Goal: Task Accomplishment & Management: Use online tool/utility

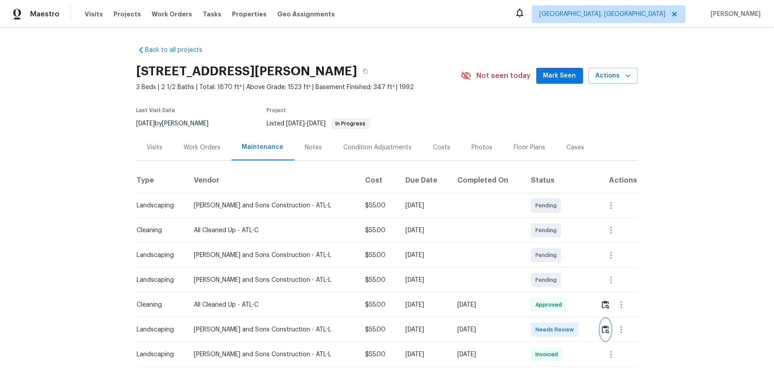
click at [603, 331] on img "button" at bounding box center [606, 329] width 8 height 8
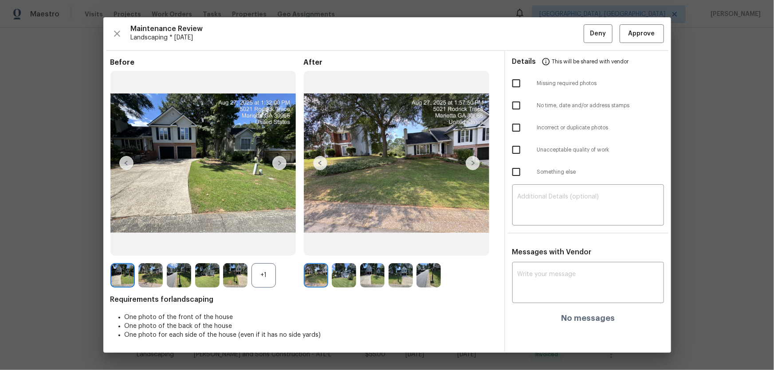
click at [255, 269] on div "+1" at bounding box center [263, 275] width 24 height 24
click at [343, 270] on img at bounding box center [344, 275] width 24 height 24
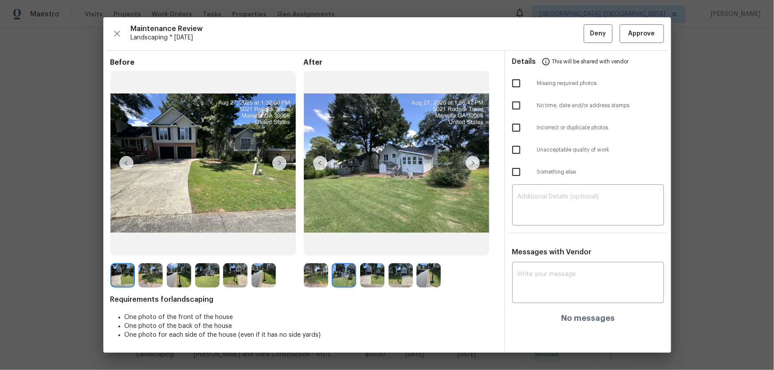
click at [368, 278] on img at bounding box center [372, 275] width 24 height 24
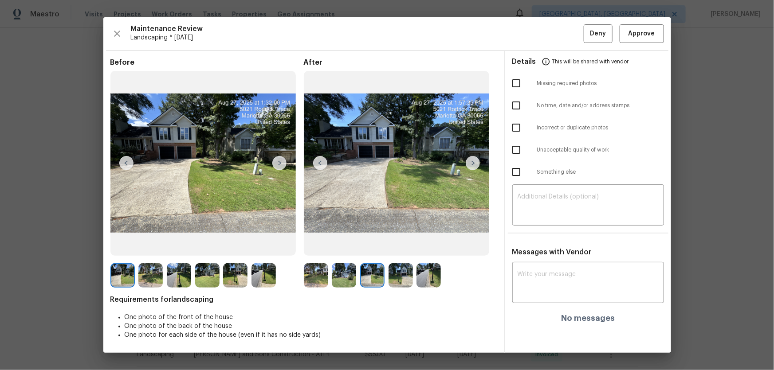
click at [404, 282] on img at bounding box center [400, 275] width 24 height 24
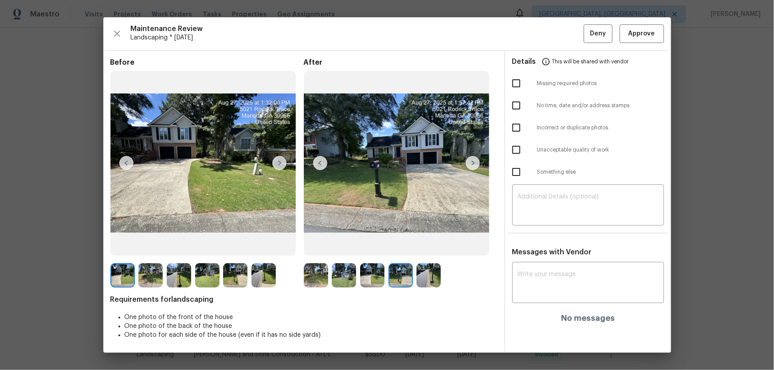
click at [423, 284] on img at bounding box center [428, 275] width 24 height 24
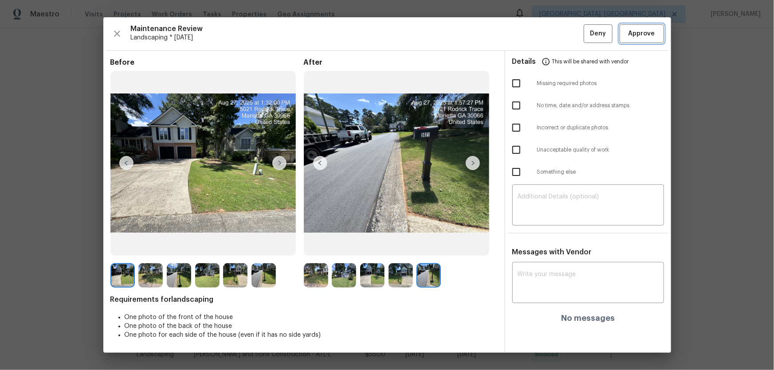
click at [647, 35] on span "Approve" at bounding box center [641, 33] width 27 height 11
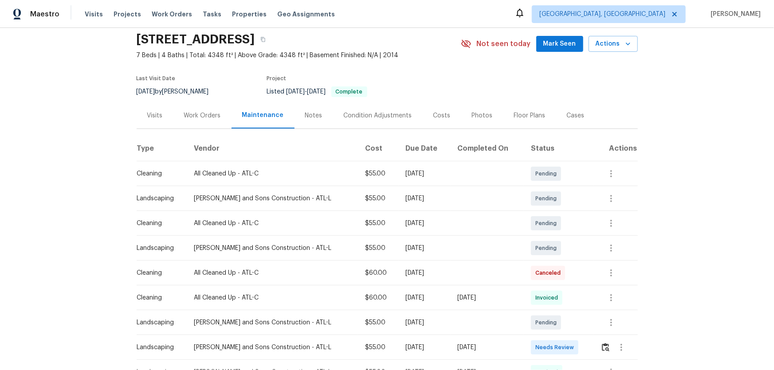
scroll to position [80, 0]
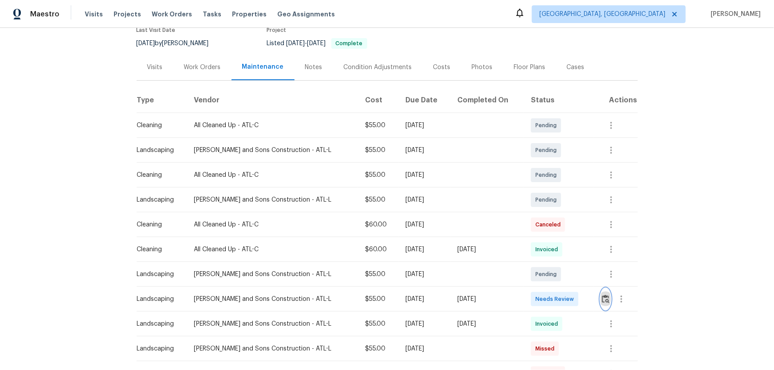
click at [550, 244] on img "button" at bounding box center [606, 299] width 8 height 8
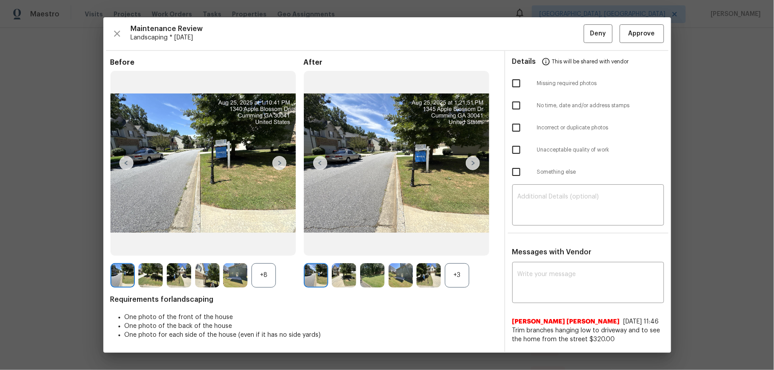
click at [462, 244] on div "+3" at bounding box center [457, 275] width 24 height 24
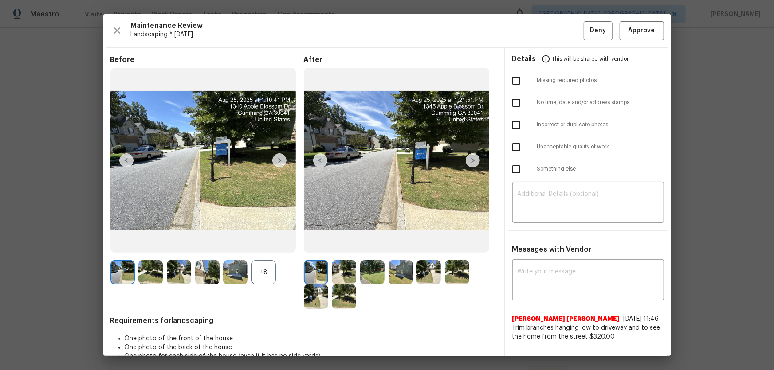
click at [271, 244] on div "+8" at bounding box center [263, 272] width 24 height 24
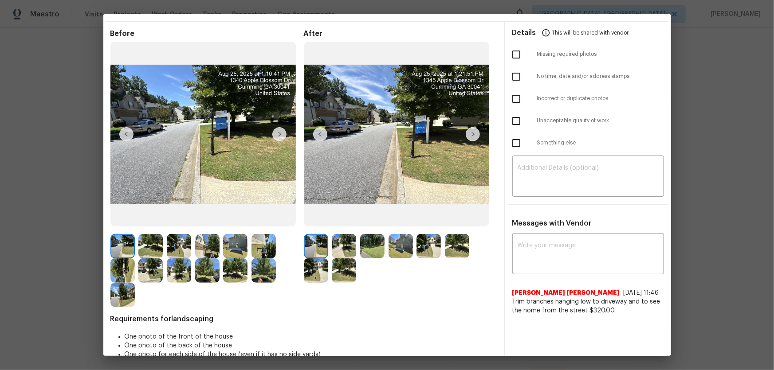
scroll to position [40, 0]
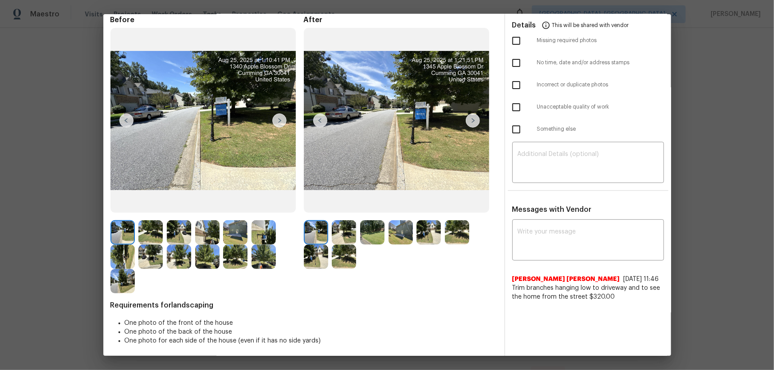
click at [341, 230] on img at bounding box center [344, 232] width 24 height 24
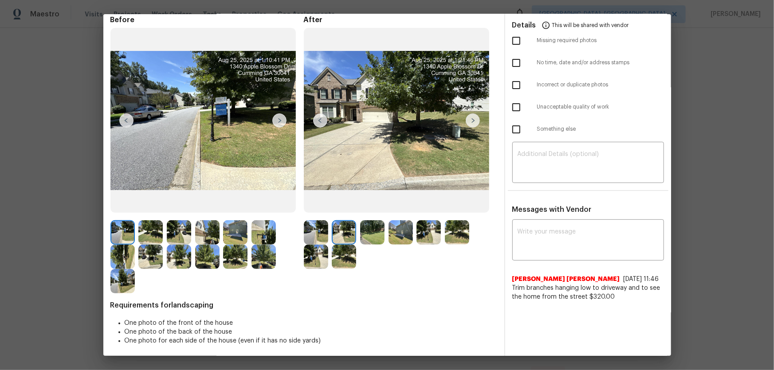
click at [380, 229] on img at bounding box center [372, 232] width 24 height 24
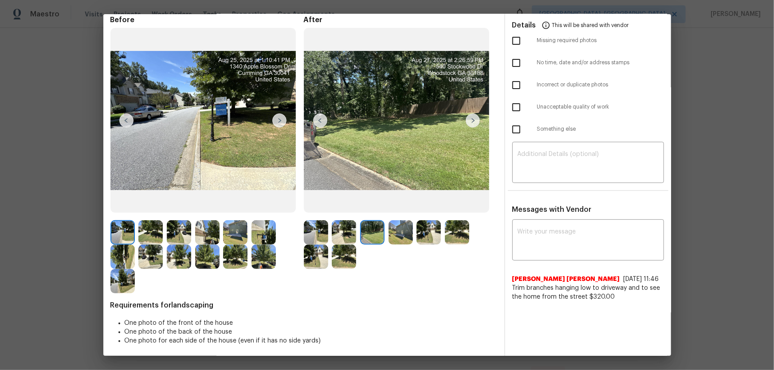
click at [399, 234] on img at bounding box center [400, 232] width 24 height 24
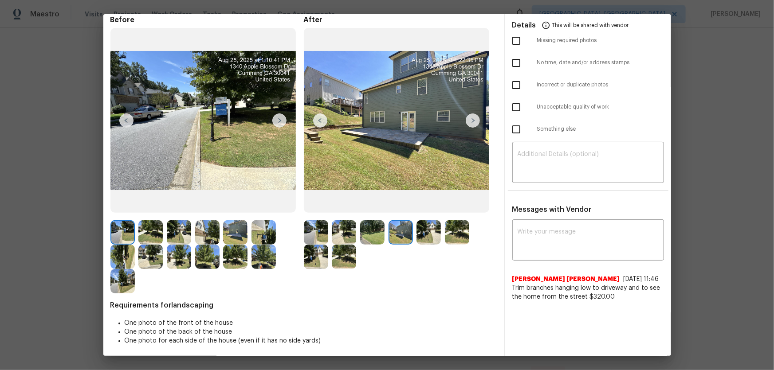
click at [424, 244] on img at bounding box center [428, 232] width 24 height 24
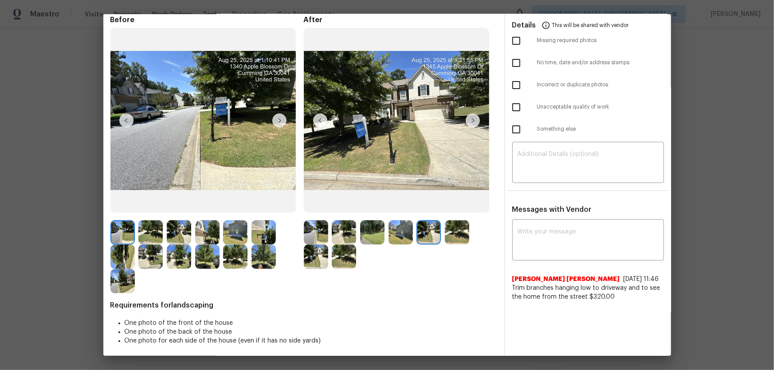
click at [446, 236] on img at bounding box center [457, 232] width 24 height 24
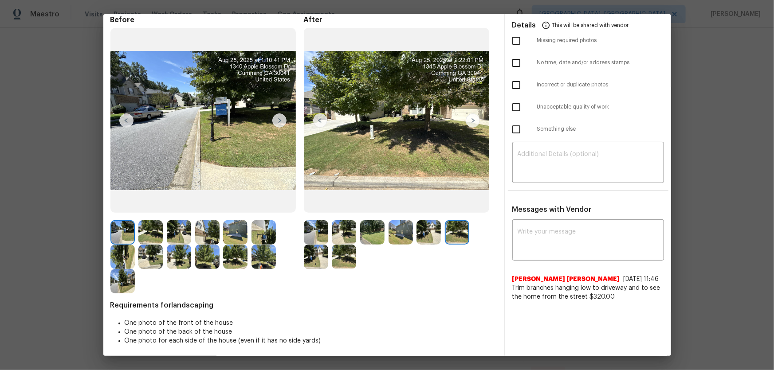
click at [307, 244] on img at bounding box center [316, 257] width 24 height 24
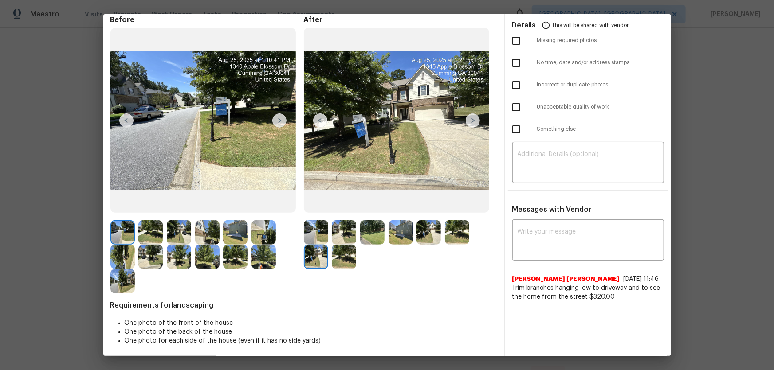
click at [337, 244] on img at bounding box center [344, 257] width 24 height 24
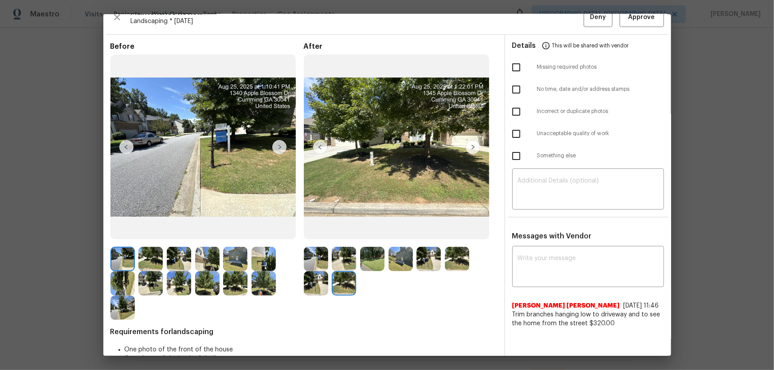
scroll to position [0, 0]
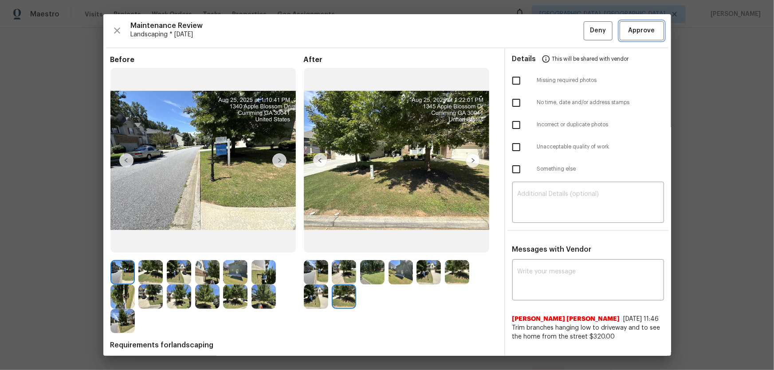
click at [550, 31] on span "Approve" at bounding box center [642, 30] width 30 height 11
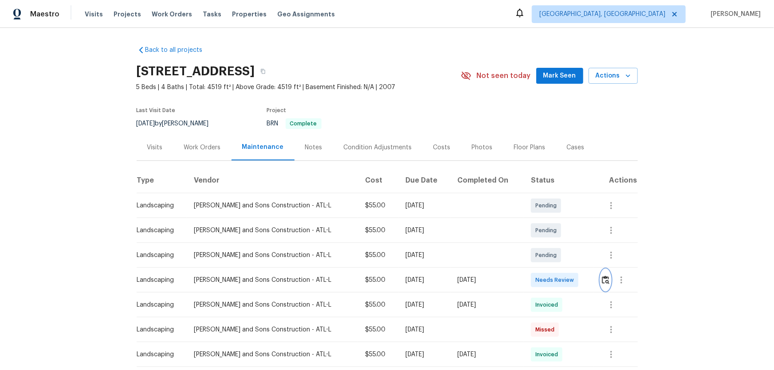
click at [550, 244] on img "button" at bounding box center [606, 280] width 8 height 8
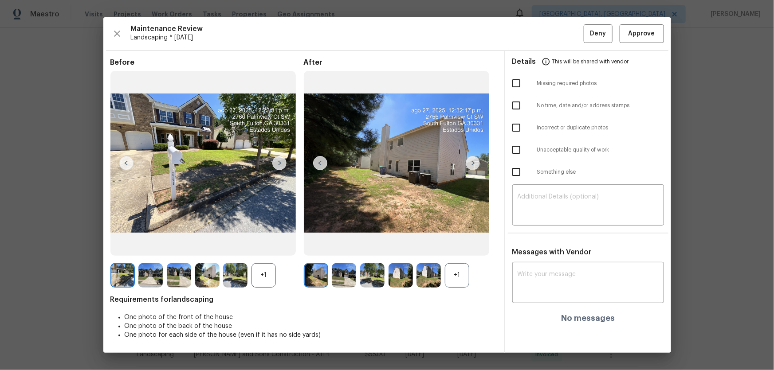
drag, startPoint x: 458, startPoint y: 270, endPoint x: 438, endPoint y: 275, distance: 20.7
click at [458, 244] on div "+1" at bounding box center [457, 275] width 24 height 24
click at [257, 244] on div "+1" at bounding box center [263, 275] width 24 height 24
click at [340, 244] on img at bounding box center [344, 275] width 24 height 24
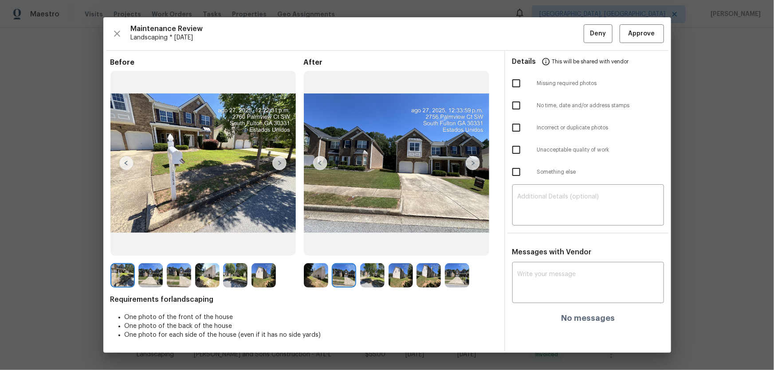
click at [368, 244] on img at bounding box center [372, 275] width 24 height 24
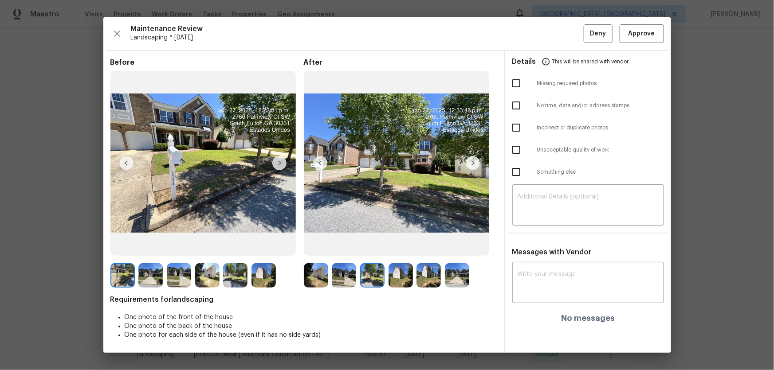
click at [400, 244] on img at bounding box center [400, 275] width 24 height 24
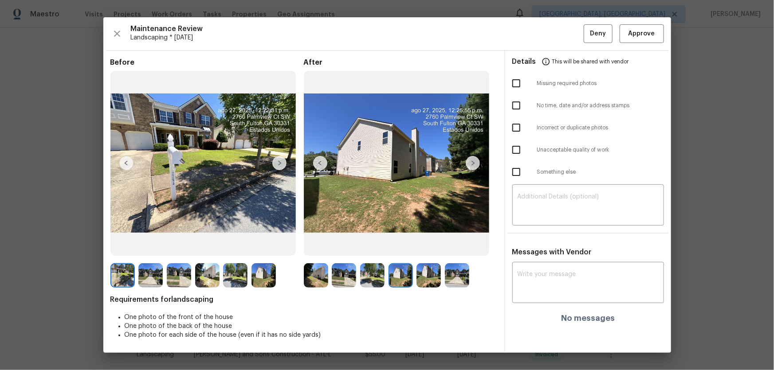
click at [426, 244] on img at bounding box center [428, 275] width 24 height 24
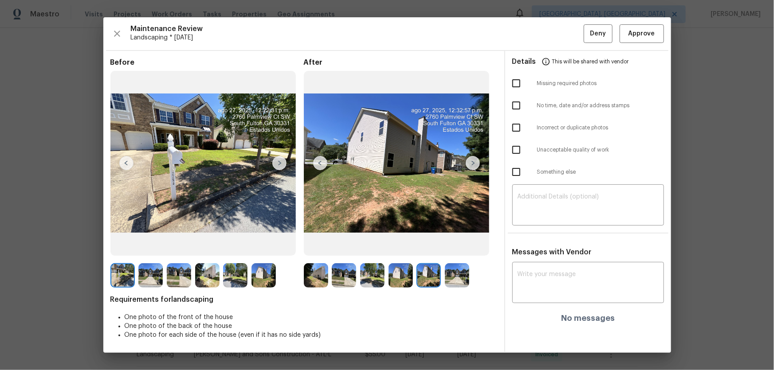
click at [446, 244] on img at bounding box center [457, 275] width 24 height 24
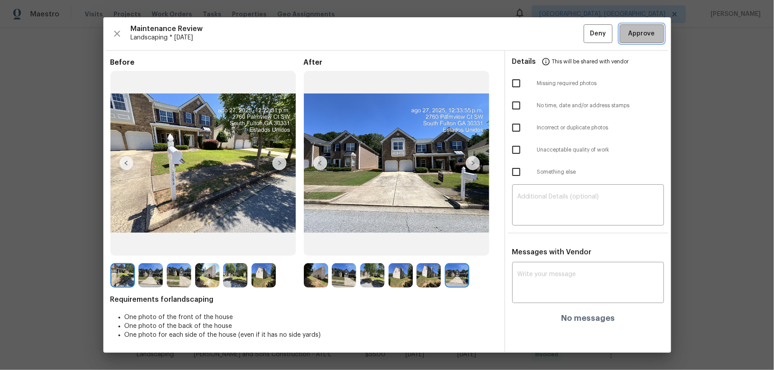
click at [550, 29] on span "Approve" at bounding box center [641, 33] width 27 height 11
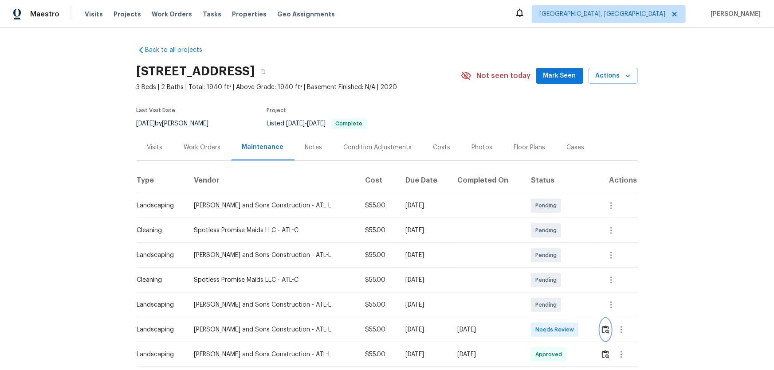
click at [550, 244] on img "button" at bounding box center [606, 329] width 8 height 8
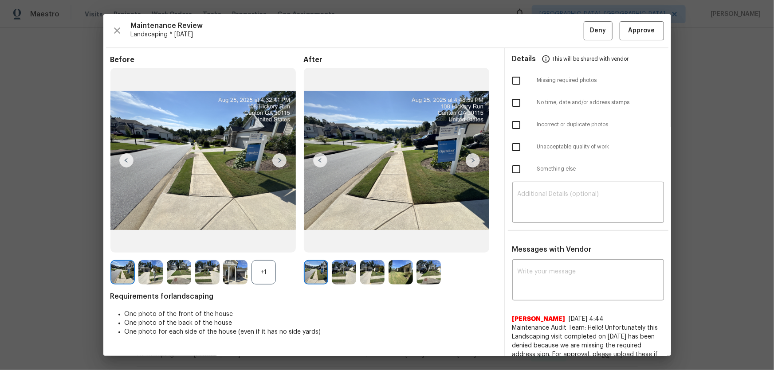
click at [251, 244] on div "+1" at bounding box center [263, 272] width 24 height 24
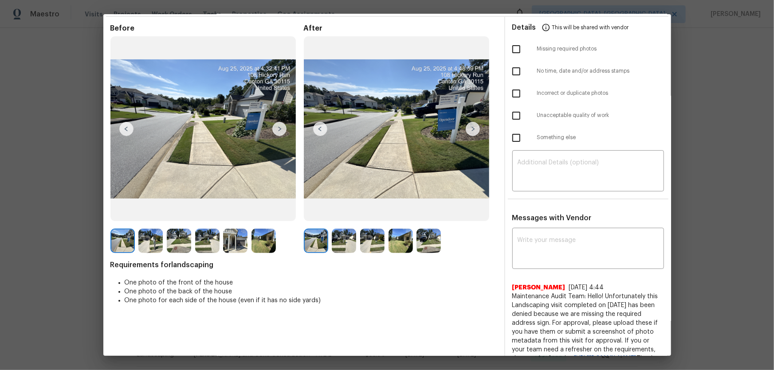
scroll to position [80, 0]
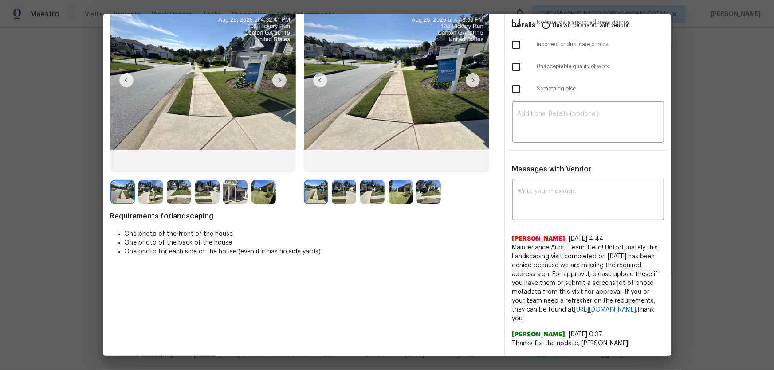
drag, startPoint x: 342, startPoint y: 192, endPoint x: 357, endPoint y: 198, distance: 16.0
click at [342, 192] on img at bounding box center [344, 192] width 24 height 24
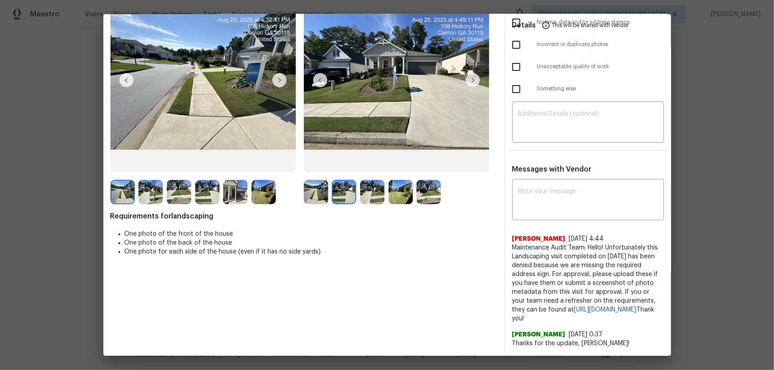
click at [372, 197] on img at bounding box center [372, 192] width 24 height 24
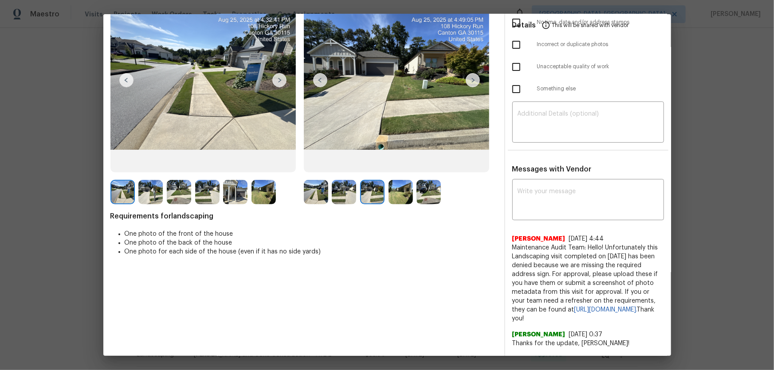
click at [396, 198] on img at bounding box center [400, 192] width 24 height 24
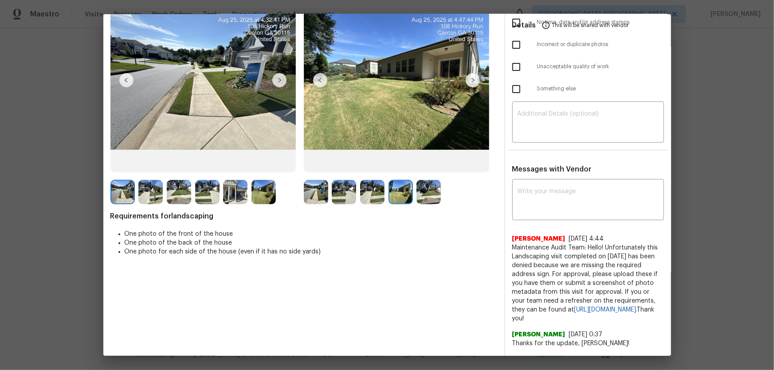
click at [425, 196] on img at bounding box center [428, 192] width 24 height 24
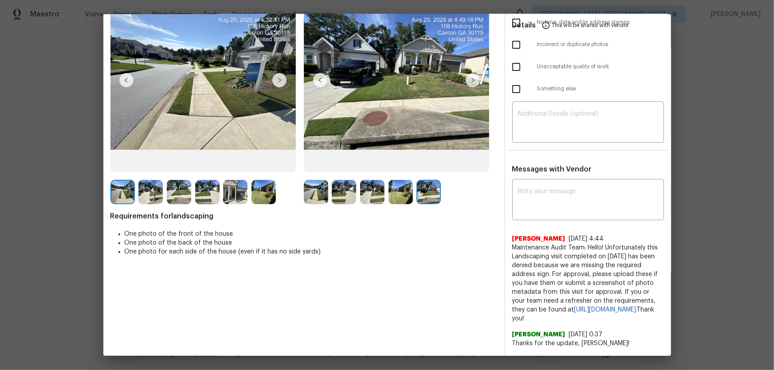
click at [398, 198] on img at bounding box center [400, 192] width 24 height 24
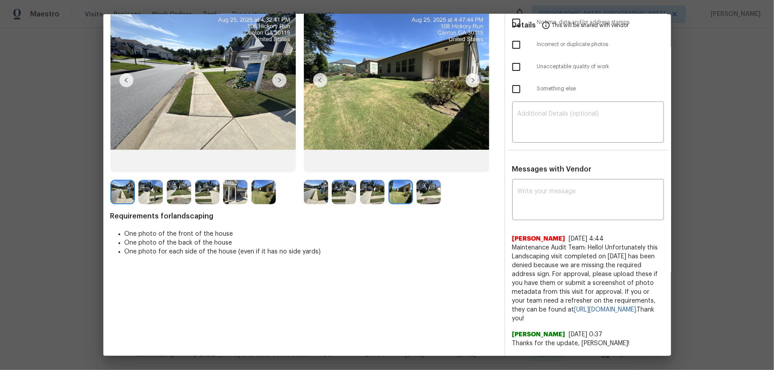
click at [440, 200] on div at bounding box center [430, 192] width 28 height 24
click at [431, 200] on img at bounding box center [428, 192] width 24 height 24
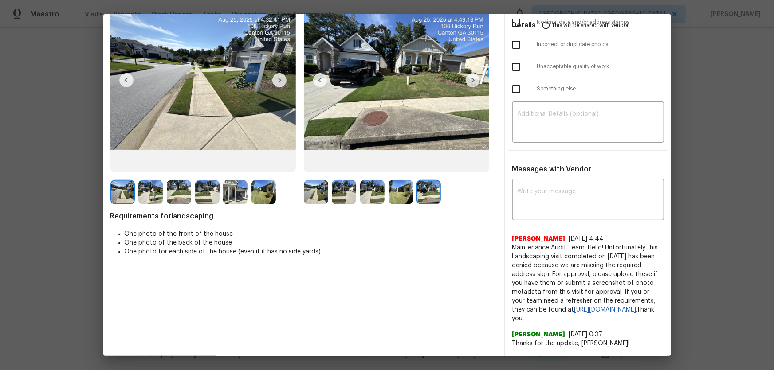
scroll to position [0, 0]
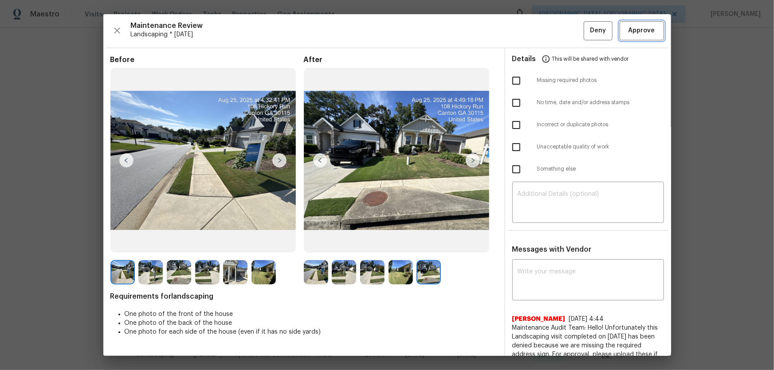
click at [550, 31] on span "Approve" at bounding box center [641, 30] width 27 height 11
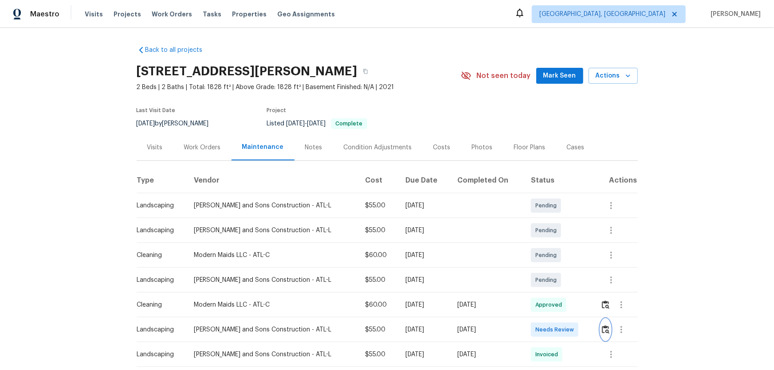
click at [550, 244] on img "button" at bounding box center [606, 329] width 8 height 8
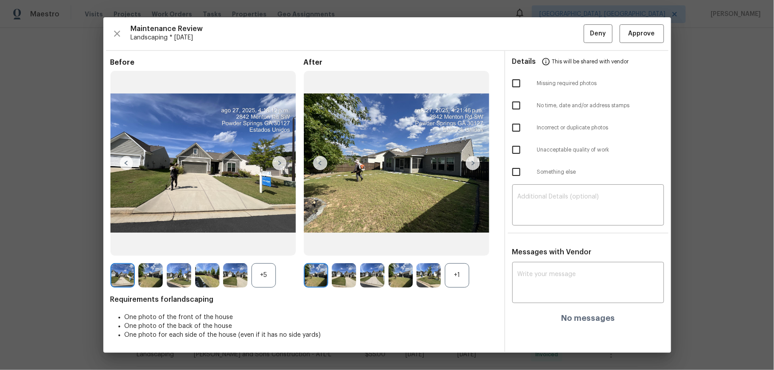
click at [445, 244] on div "+1" at bounding box center [457, 275] width 24 height 24
click at [260, 244] on div "+5" at bounding box center [263, 275] width 24 height 24
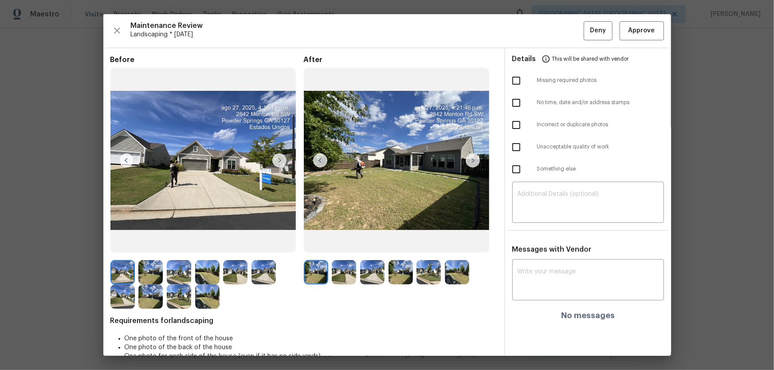
click at [346, 244] on img at bounding box center [344, 272] width 24 height 24
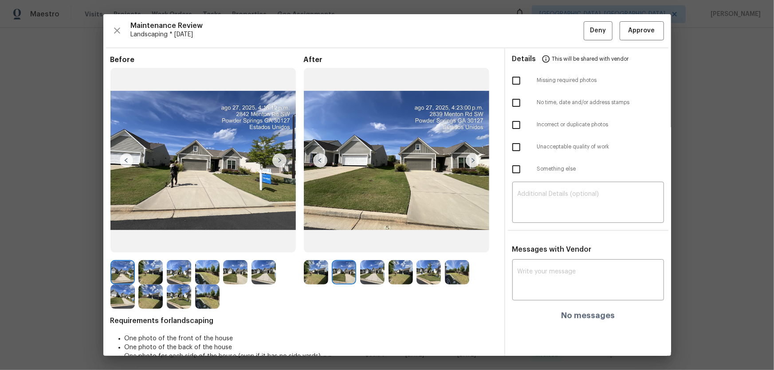
click at [366, 244] on img at bounding box center [372, 272] width 24 height 24
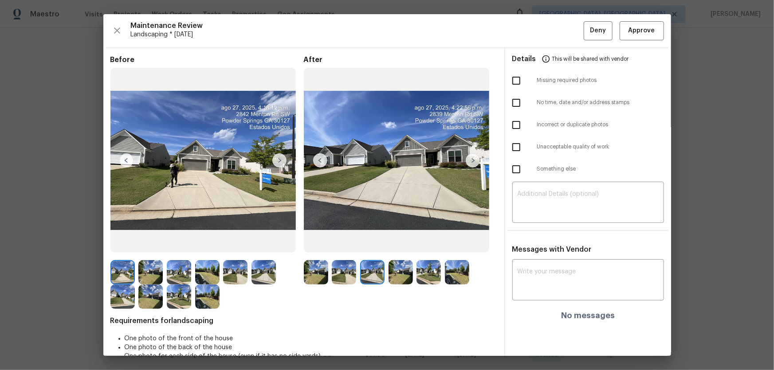
drag, startPoint x: 400, startPoint y: 278, endPoint x: 408, endPoint y: 286, distance: 11.0
click at [400, 244] on img at bounding box center [400, 272] width 24 height 24
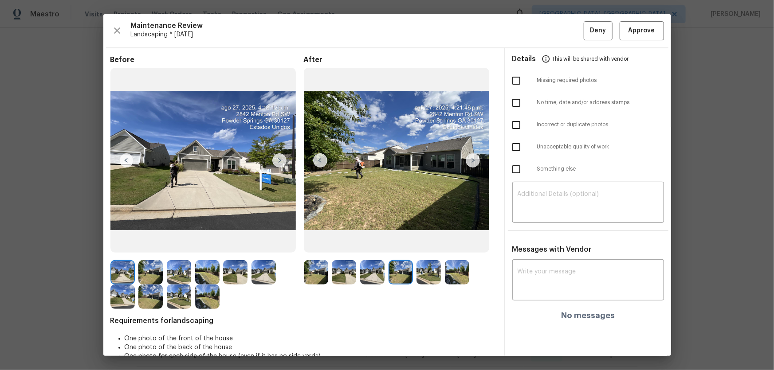
click at [430, 244] on img at bounding box center [428, 272] width 24 height 24
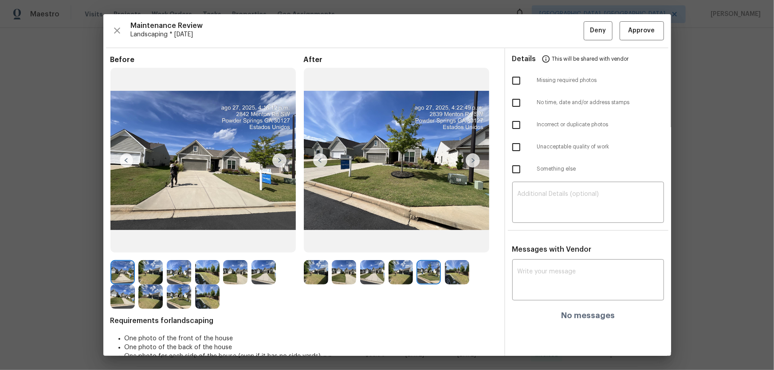
click at [457, 244] on img at bounding box center [457, 272] width 24 height 24
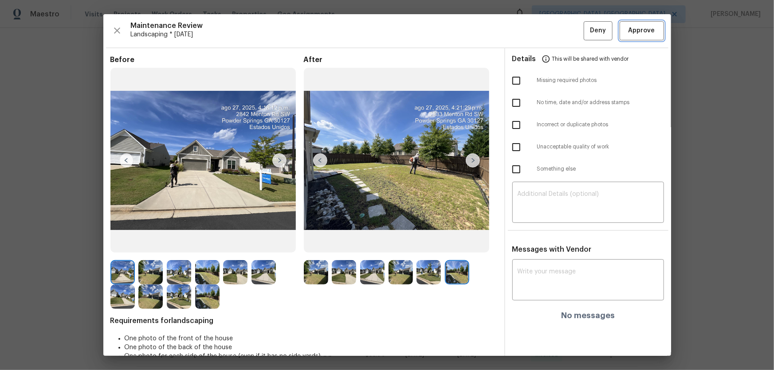
click at [550, 31] on span "Approve" at bounding box center [641, 30] width 27 height 11
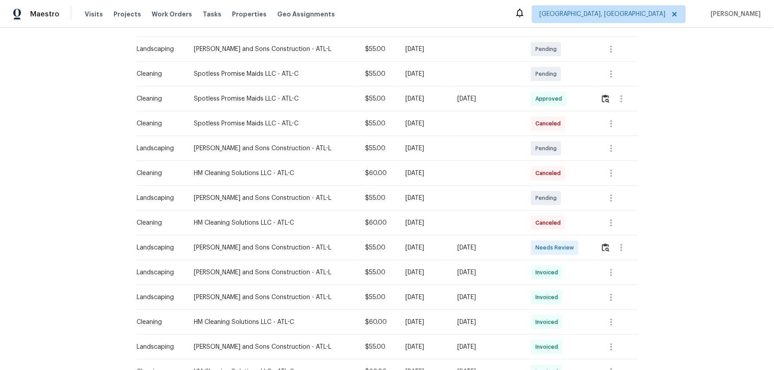
scroll to position [161, 0]
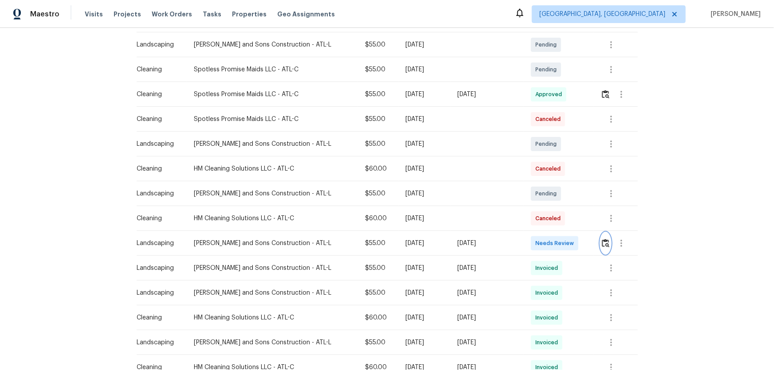
click at [550, 243] on img "button" at bounding box center [606, 243] width 8 height 8
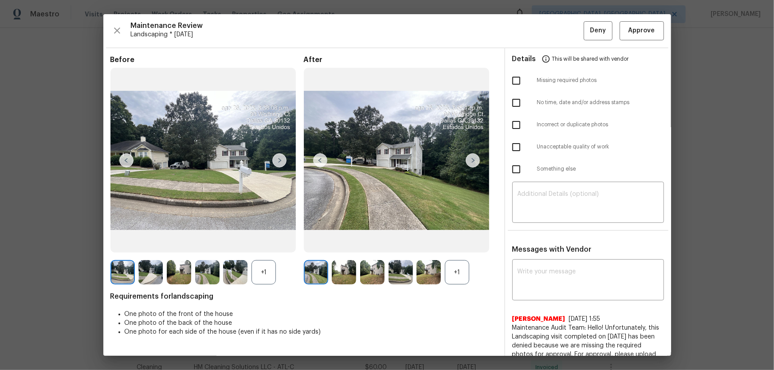
click at [462, 244] on div "+1" at bounding box center [457, 272] width 24 height 24
click at [268, 244] on div "+1" at bounding box center [263, 272] width 24 height 24
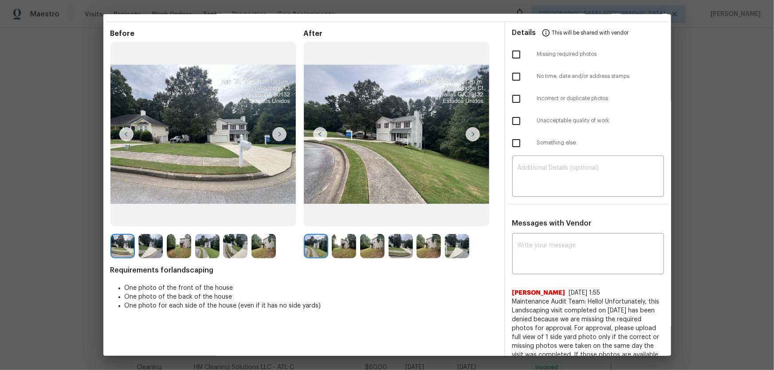
scroll to position [40, 0]
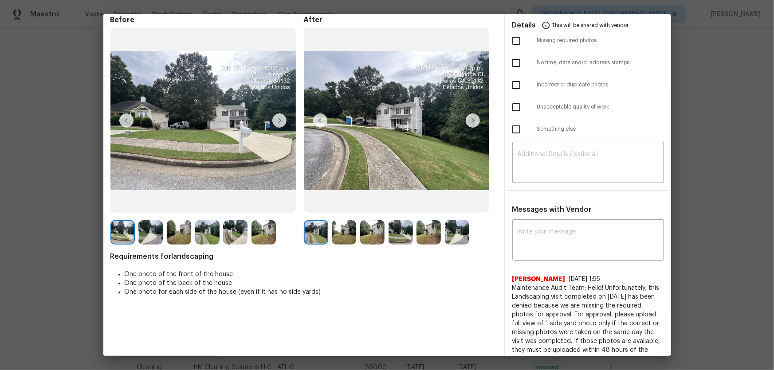
click at [341, 236] on img at bounding box center [344, 232] width 24 height 24
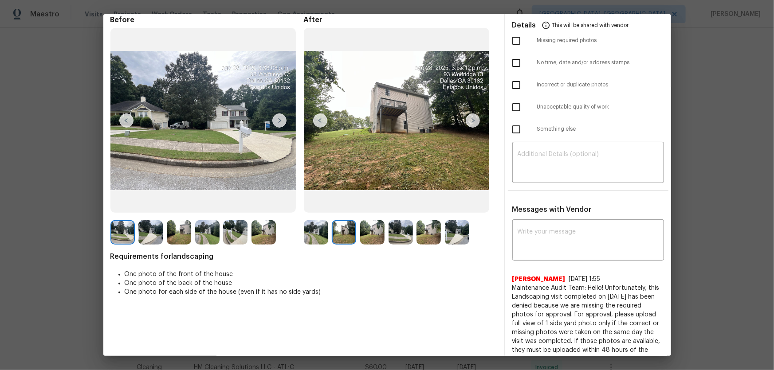
click at [365, 237] on img at bounding box center [372, 232] width 24 height 24
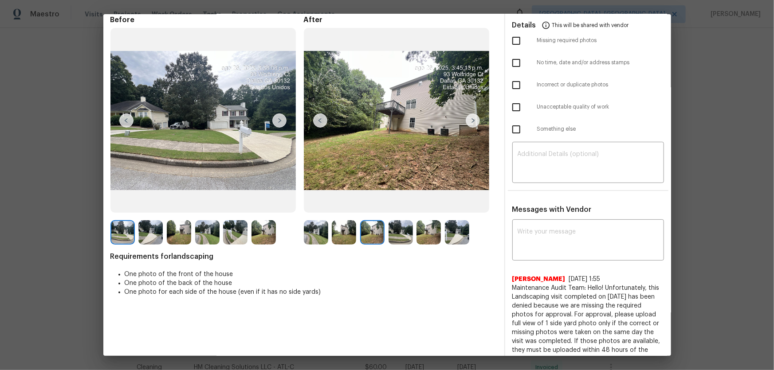
click at [395, 239] on img at bounding box center [400, 232] width 24 height 24
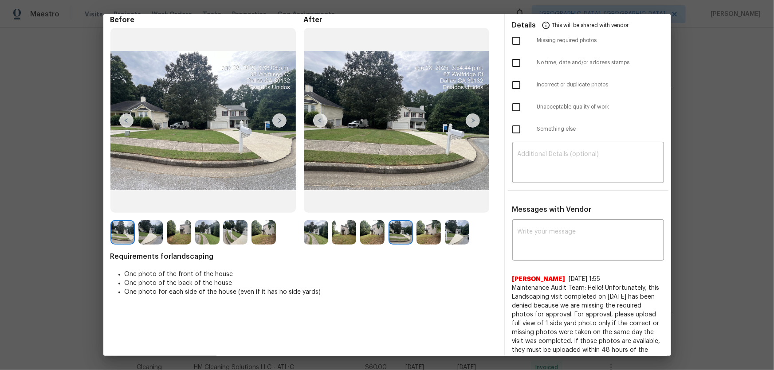
click at [432, 237] on img at bounding box center [428, 232] width 24 height 24
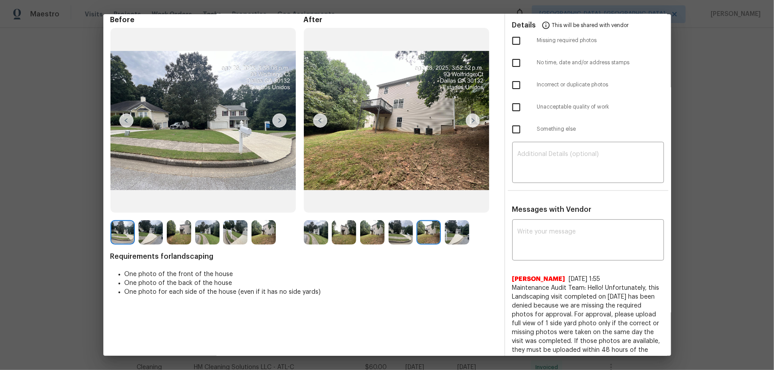
click at [457, 235] on img at bounding box center [457, 232] width 24 height 24
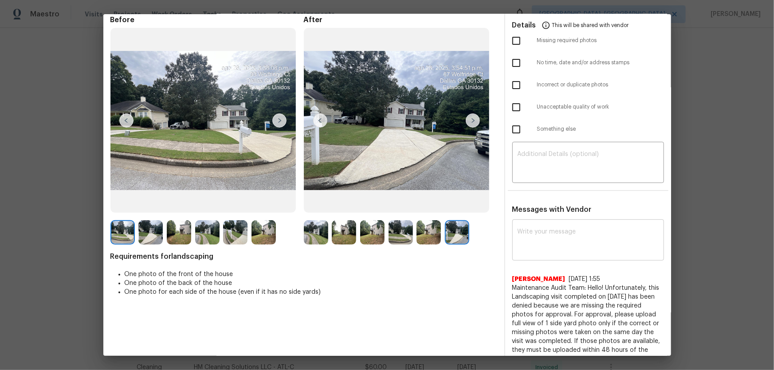
scroll to position [0, 0]
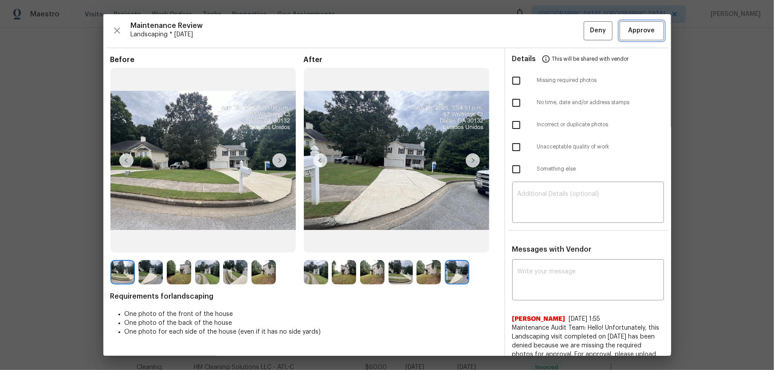
click at [550, 31] on span "Approve" at bounding box center [641, 30] width 27 height 11
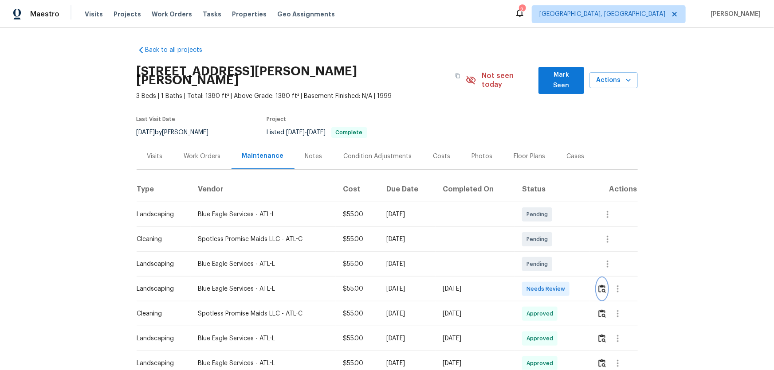
click at [550, 244] on img "button" at bounding box center [602, 289] width 8 height 8
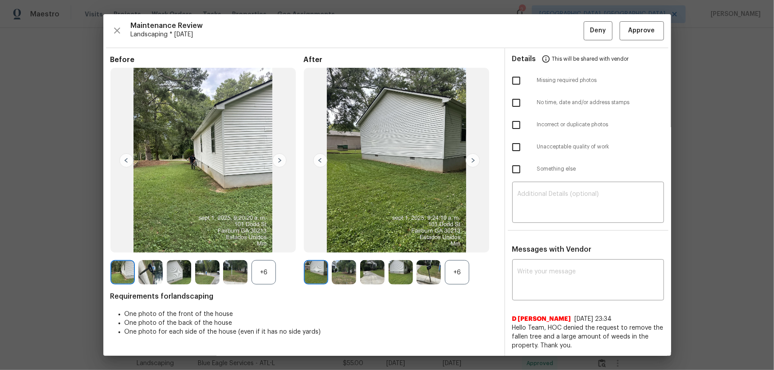
scroll to position [40, 0]
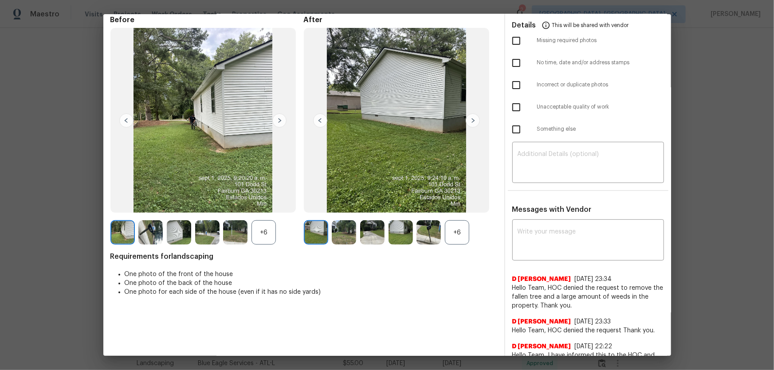
click at [458, 228] on div "+6" at bounding box center [457, 232] width 24 height 24
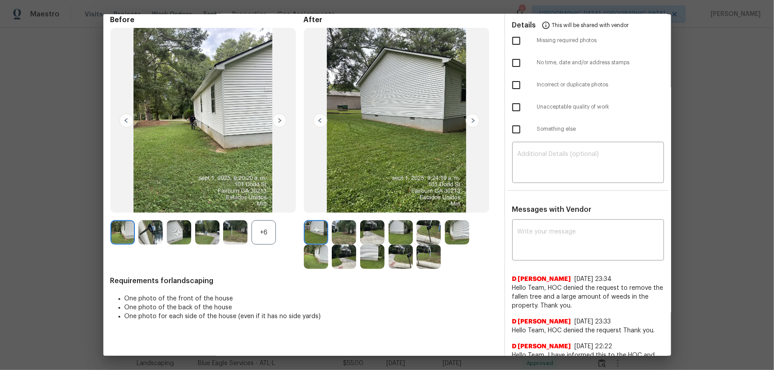
click at [270, 236] on div "+6" at bounding box center [263, 232] width 24 height 24
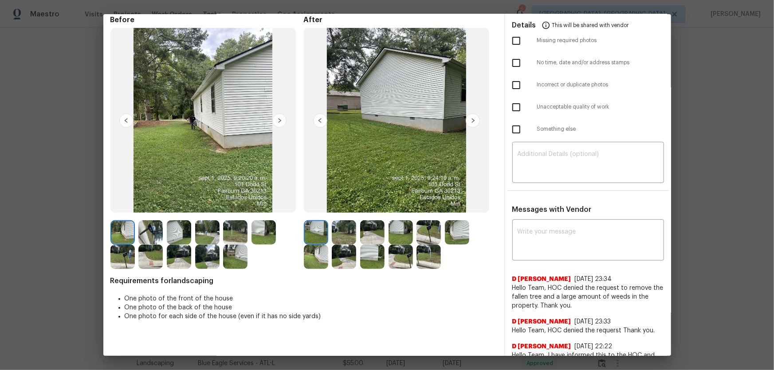
click at [337, 234] on img at bounding box center [344, 232] width 24 height 24
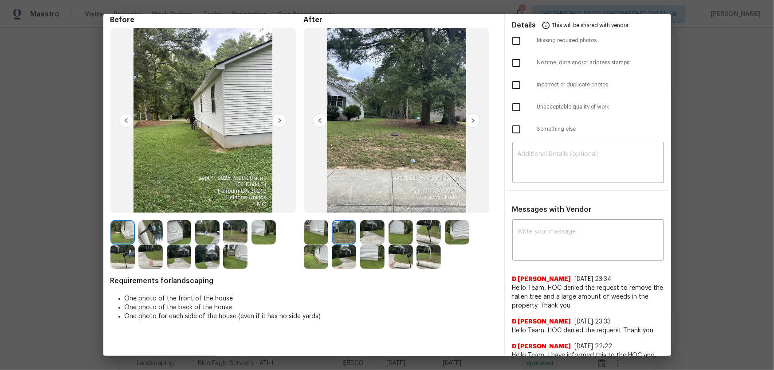
click at [360, 235] on img at bounding box center [372, 232] width 24 height 24
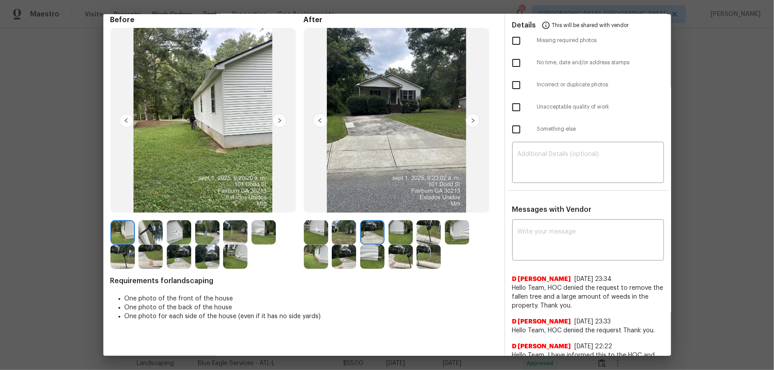
click at [391, 237] on img at bounding box center [400, 232] width 24 height 24
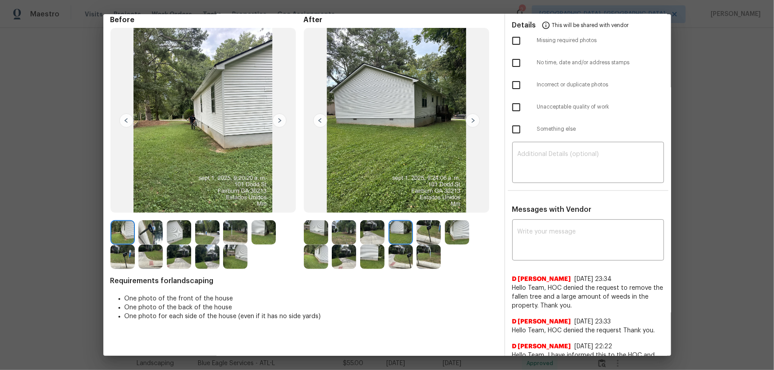
click at [418, 235] on img at bounding box center [428, 232] width 24 height 24
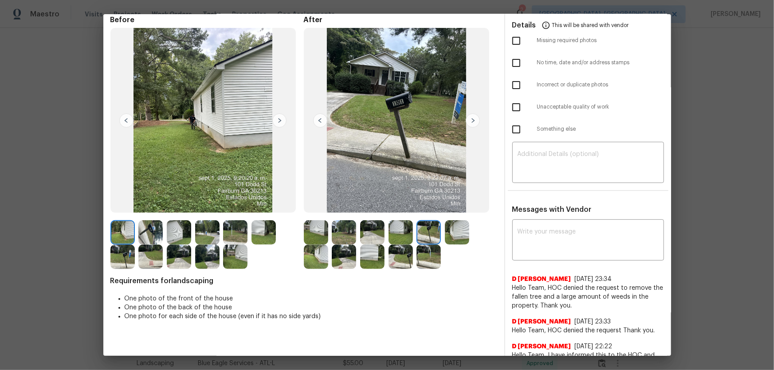
click at [445, 231] on img at bounding box center [457, 232] width 24 height 24
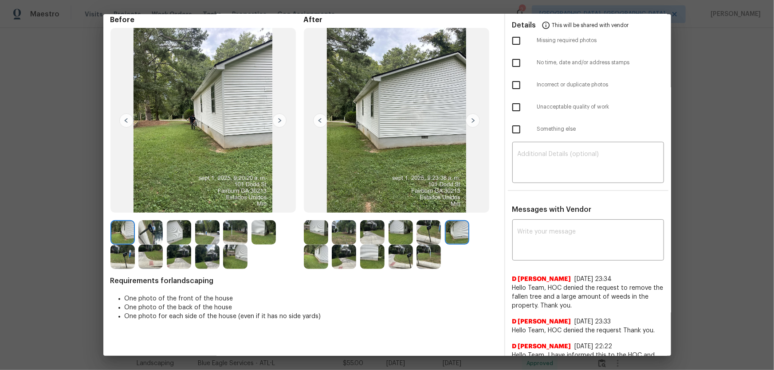
click at [314, 244] on img at bounding box center [316, 257] width 24 height 24
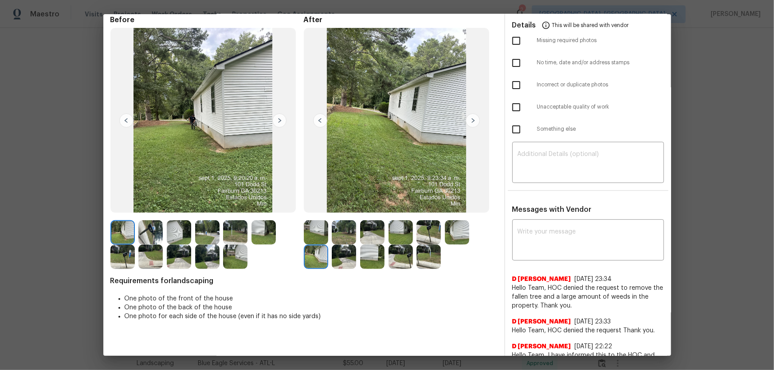
click at [349, 244] on img at bounding box center [344, 257] width 24 height 24
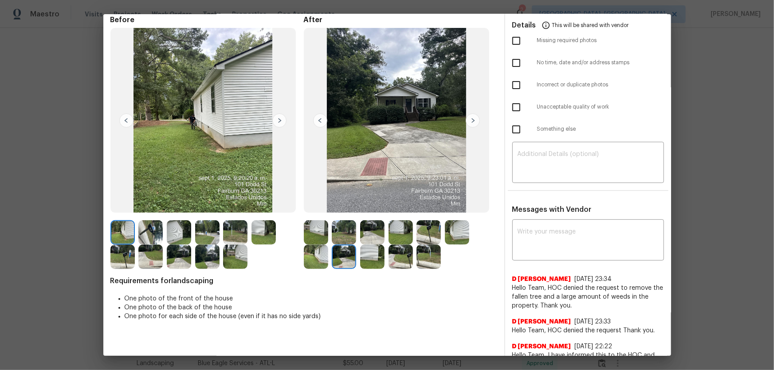
click at [363, 244] on img at bounding box center [372, 257] width 24 height 24
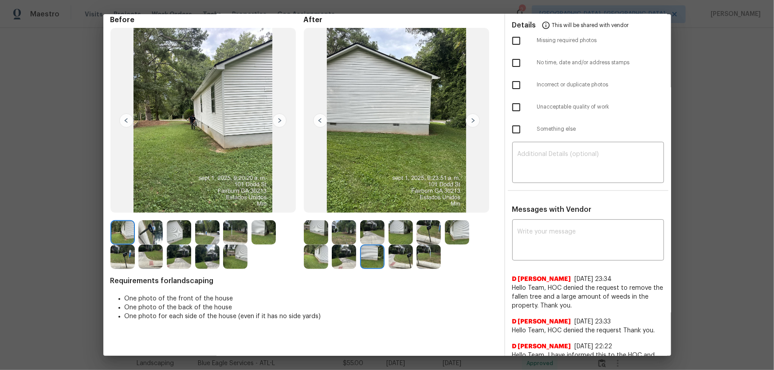
click at [396, 244] on img at bounding box center [400, 257] width 24 height 24
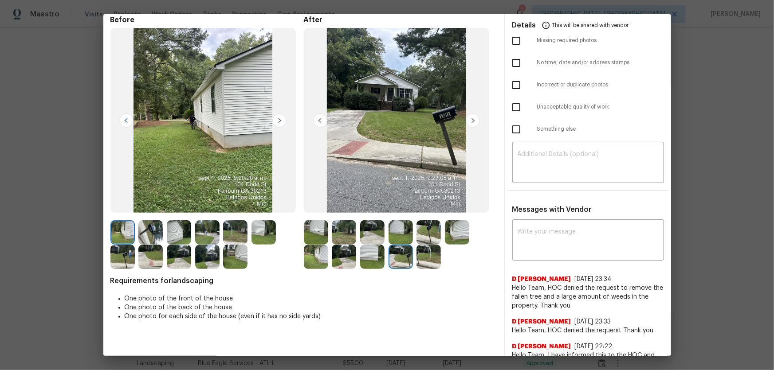
click at [431, 244] on img at bounding box center [428, 257] width 24 height 24
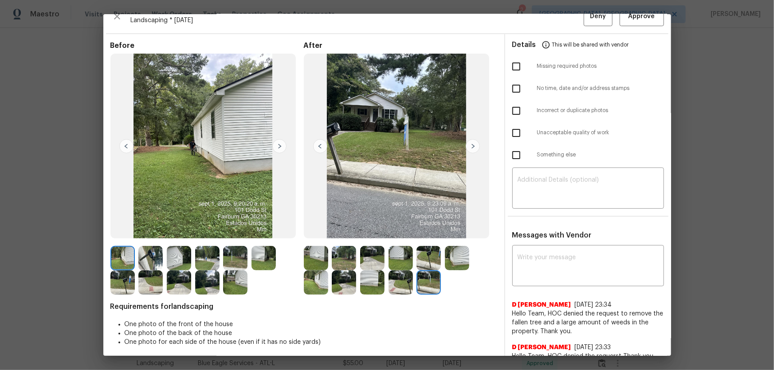
scroll to position [0, 0]
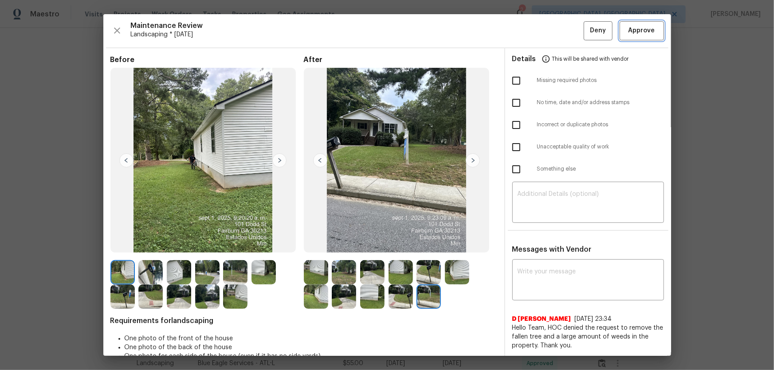
click at [550, 29] on span "Approve" at bounding box center [641, 30] width 27 height 11
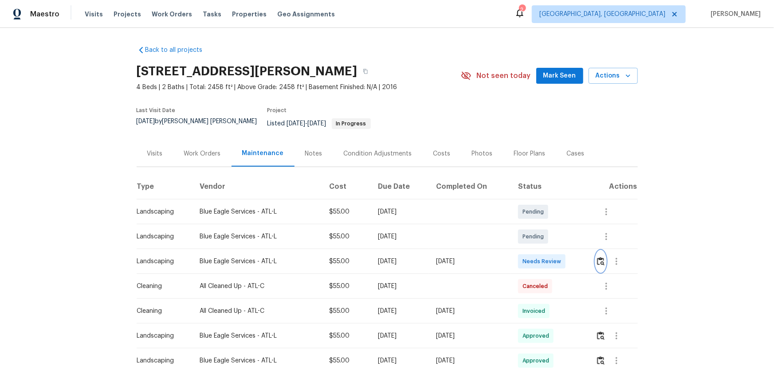
click at [550, 244] on img "button" at bounding box center [601, 261] width 8 height 8
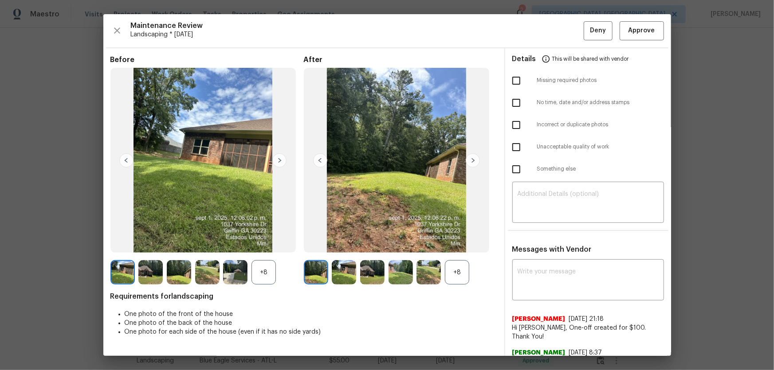
click at [462, 244] on div "+8" at bounding box center [457, 272] width 24 height 24
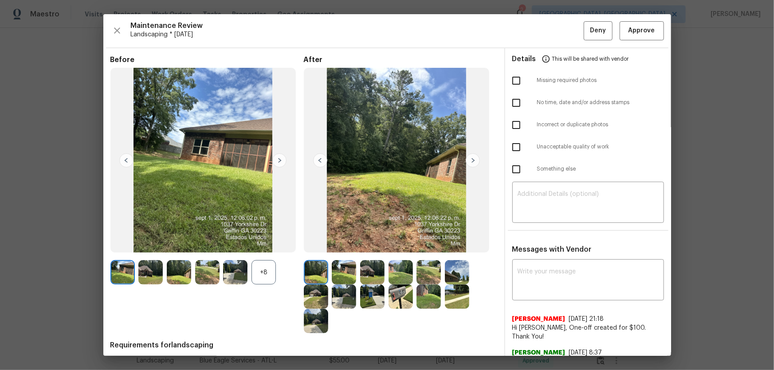
click at [257, 244] on div "+8" at bounding box center [263, 272] width 24 height 24
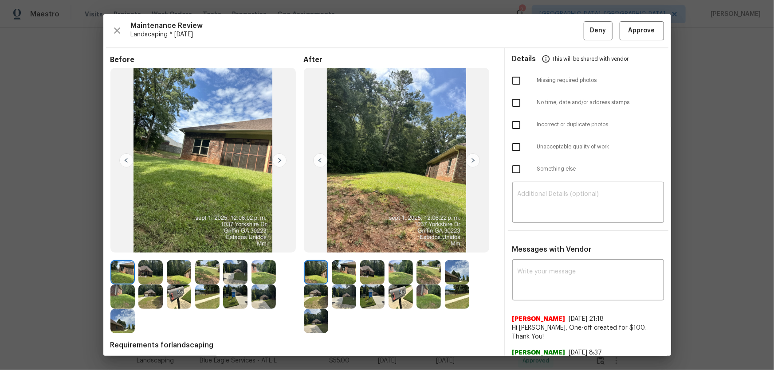
scroll to position [40, 0]
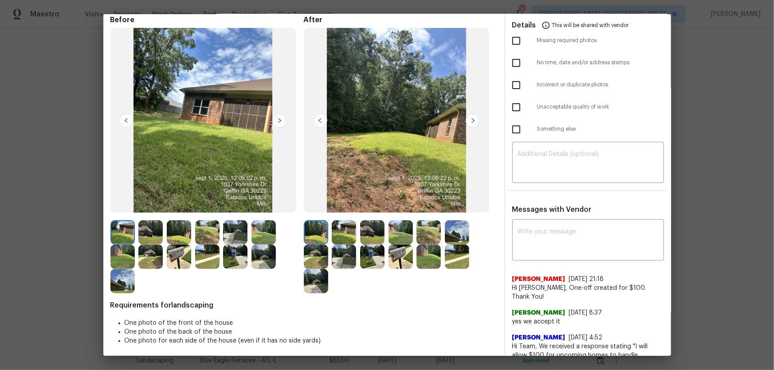
click at [341, 236] on img at bounding box center [344, 232] width 24 height 24
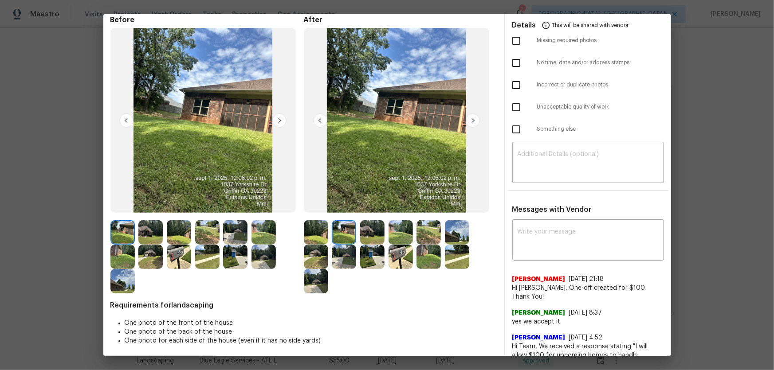
click at [357, 237] on div at bounding box center [346, 232] width 28 height 24
click at [367, 237] on img at bounding box center [372, 232] width 24 height 24
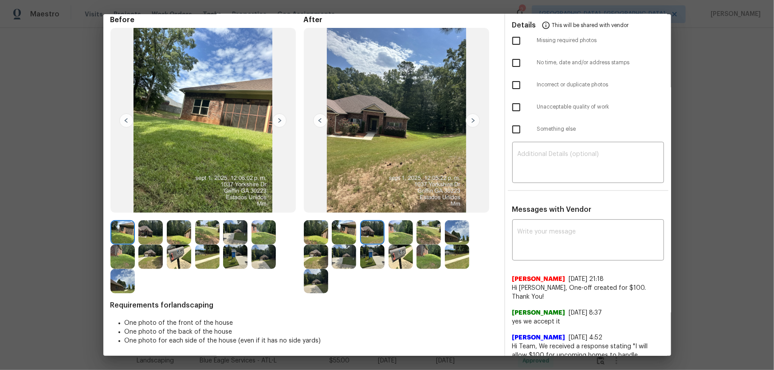
click at [389, 238] on img at bounding box center [400, 232] width 24 height 24
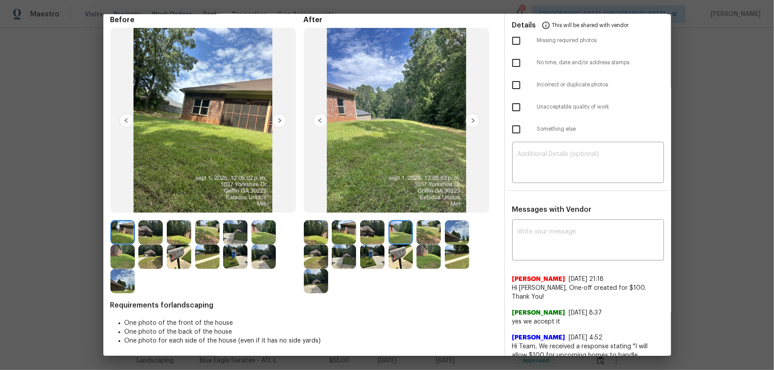
click at [427, 239] on img at bounding box center [428, 232] width 24 height 24
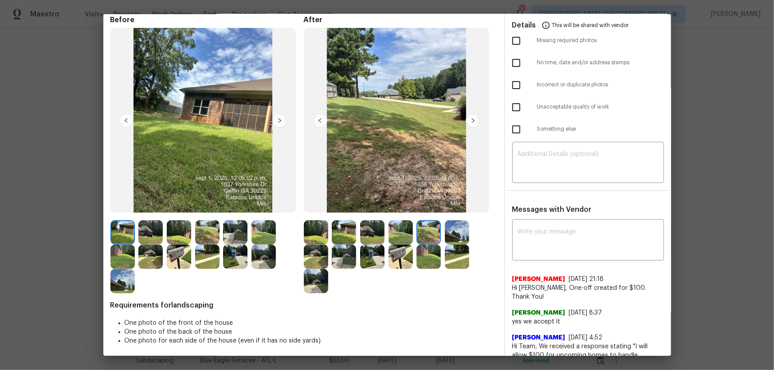
click at [447, 234] on img at bounding box center [457, 232] width 24 height 24
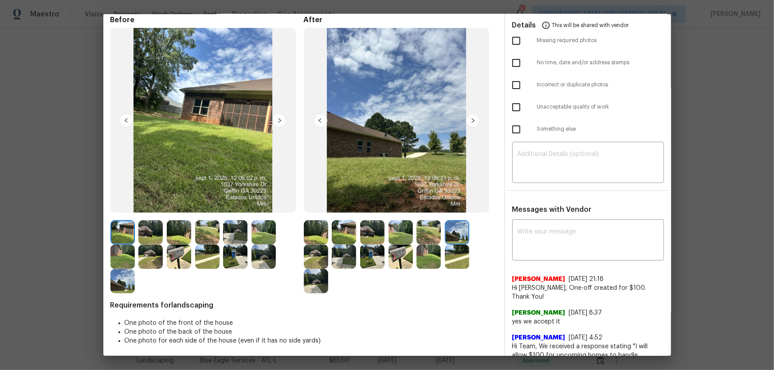
click at [315, 244] on img at bounding box center [316, 257] width 24 height 24
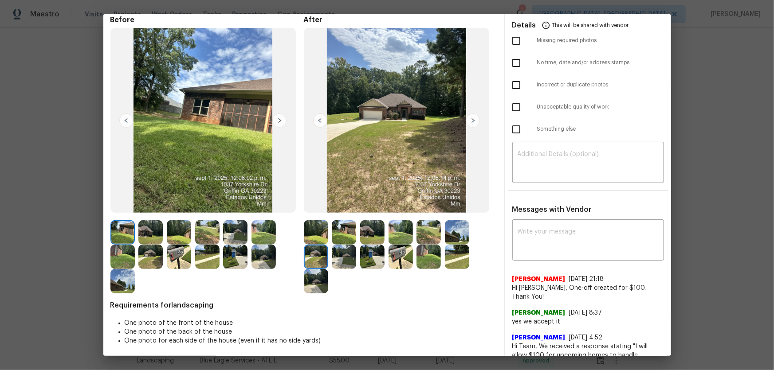
click at [345, 244] on img at bounding box center [344, 257] width 24 height 24
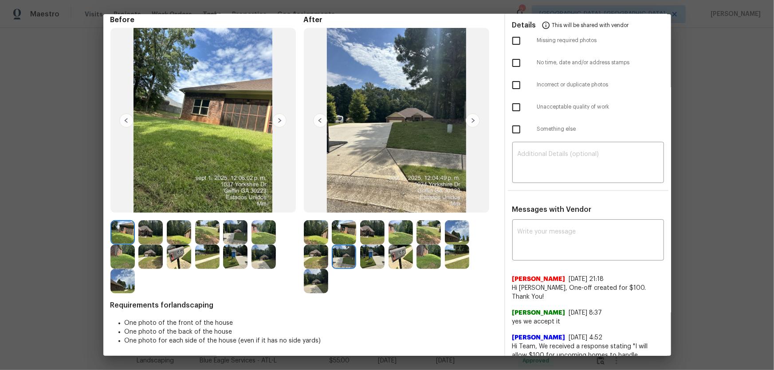
click at [371, 244] on img at bounding box center [372, 257] width 24 height 24
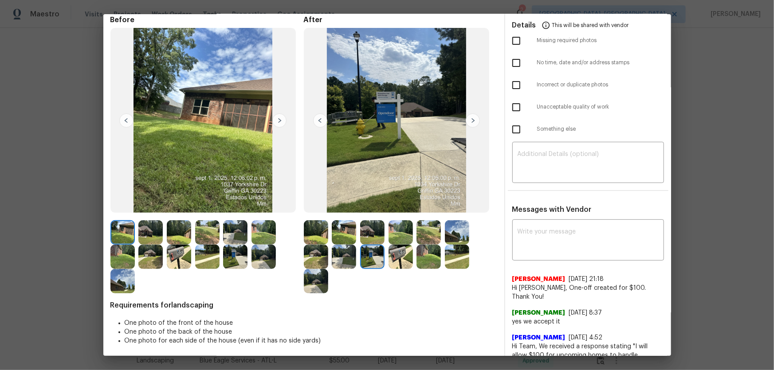
click at [392, 244] on img at bounding box center [400, 257] width 24 height 24
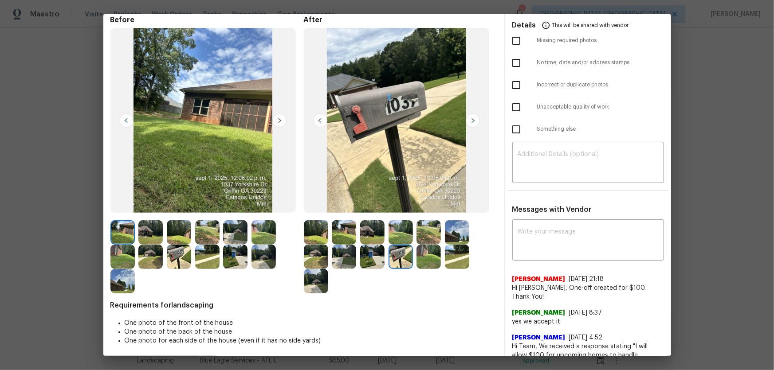
click at [417, 244] on img at bounding box center [428, 257] width 24 height 24
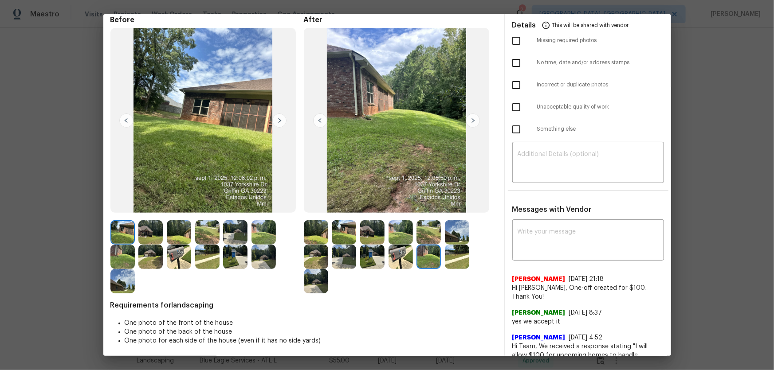
click at [452, 244] on img at bounding box center [457, 257] width 24 height 24
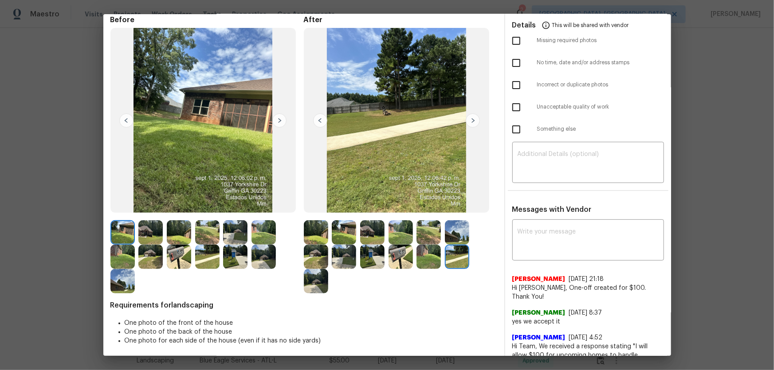
click at [312, 244] on img at bounding box center [316, 281] width 24 height 24
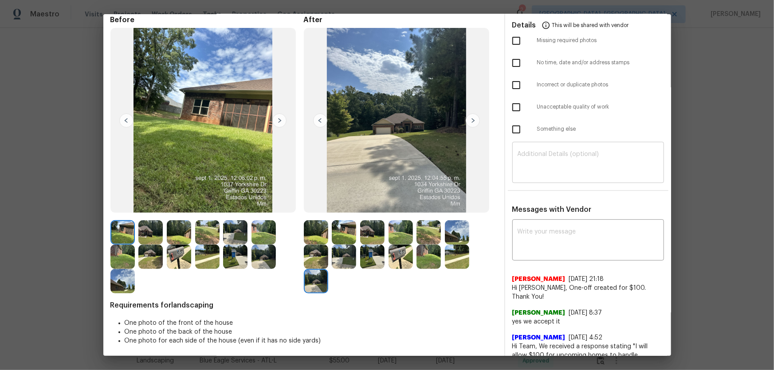
scroll to position [0, 0]
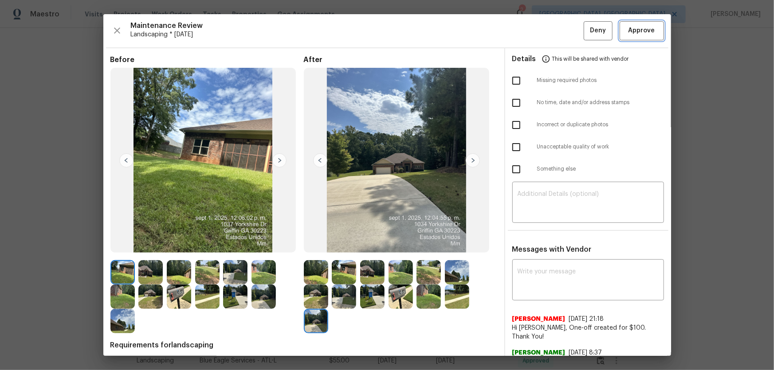
click at [550, 32] on span "Approve" at bounding box center [641, 30] width 27 height 11
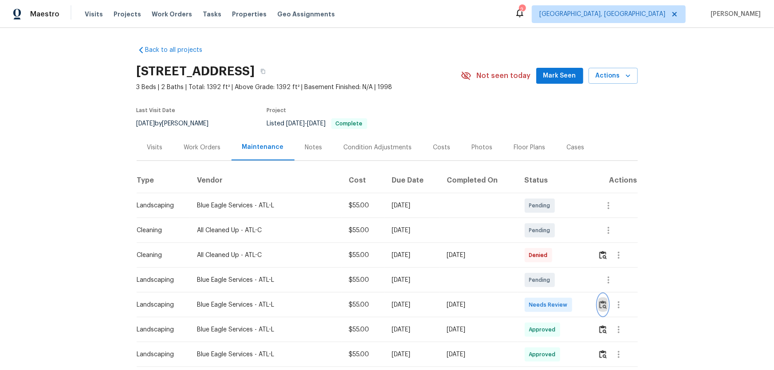
click at [604, 305] on img "button" at bounding box center [603, 305] width 8 height 8
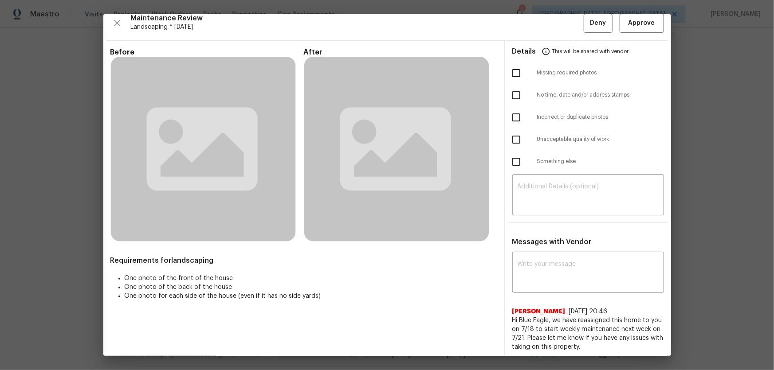
scroll to position [9, 0]
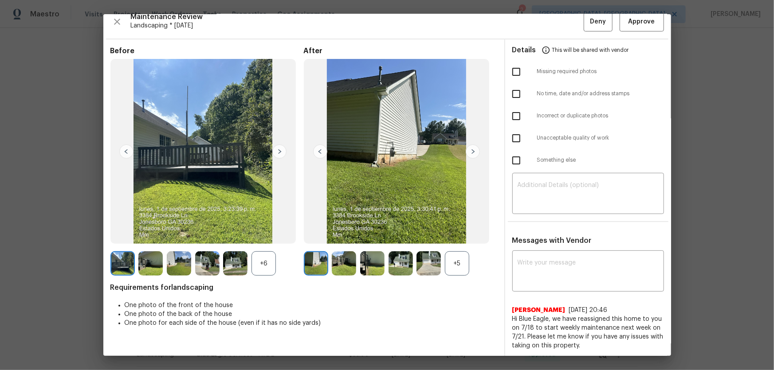
click at [448, 274] on div "+5" at bounding box center [457, 263] width 24 height 24
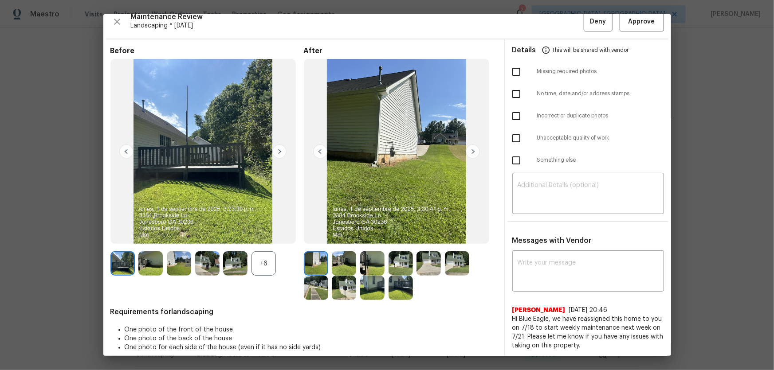
click at [271, 272] on div "+6" at bounding box center [263, 263] width 24 height 24
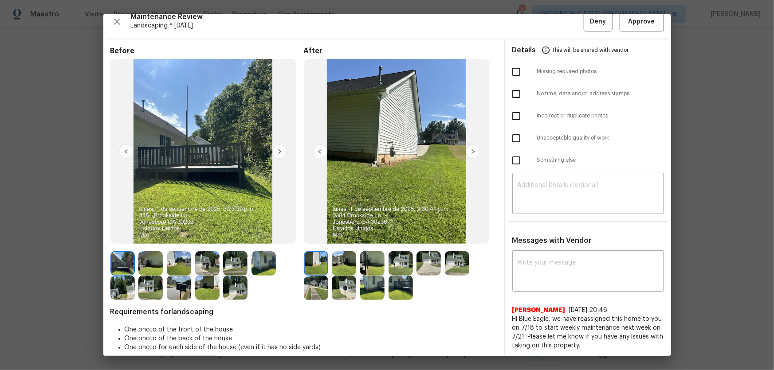
scroll to position [18, 0]
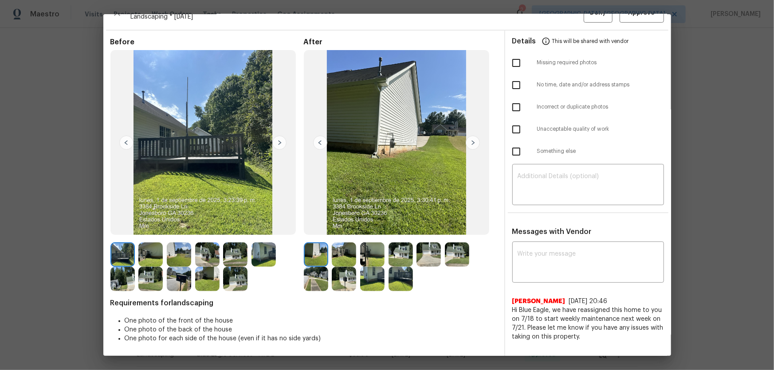
click at [341, 249] on img at bounding box center [344, 255] width 24 height 24
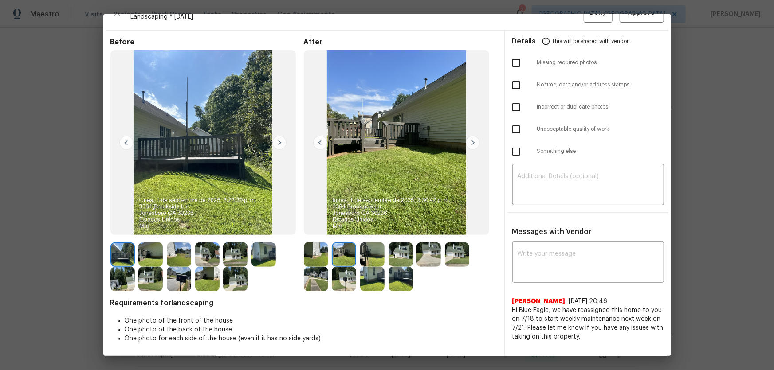
click at [368, 256] on img at bounding box center [372, 255] width 24 height 24
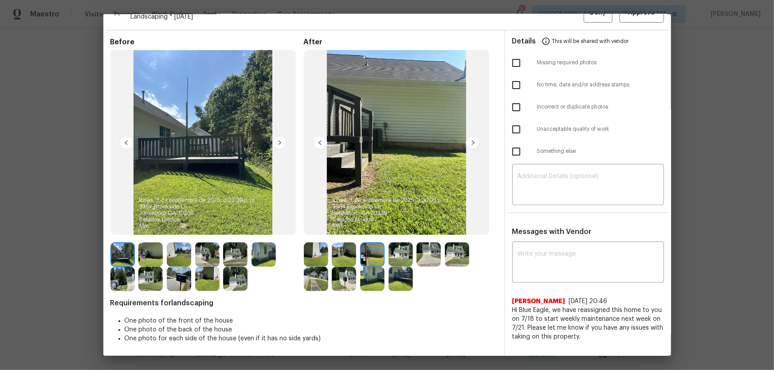
click at [397, 260] on img at bounding box center [400, 255] width 24 height 24
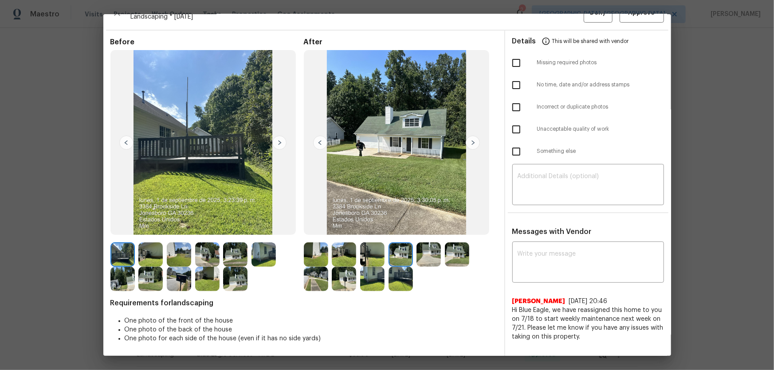
click at [416, 260] on img at bounding box center [428, 255] width 24 height 24
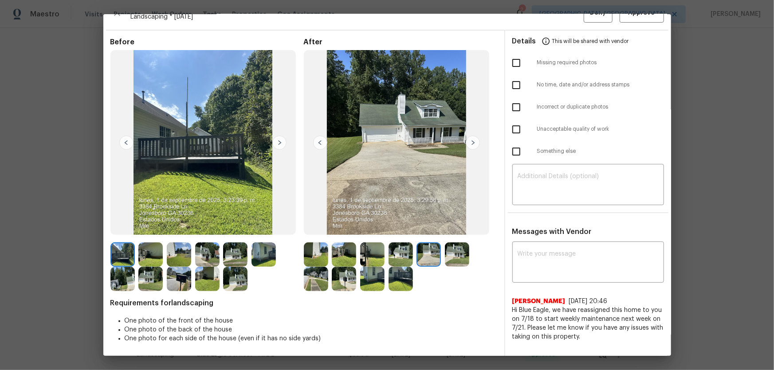
click at [451, 260] on img at bounding box center [457, 255] width 24 height 24
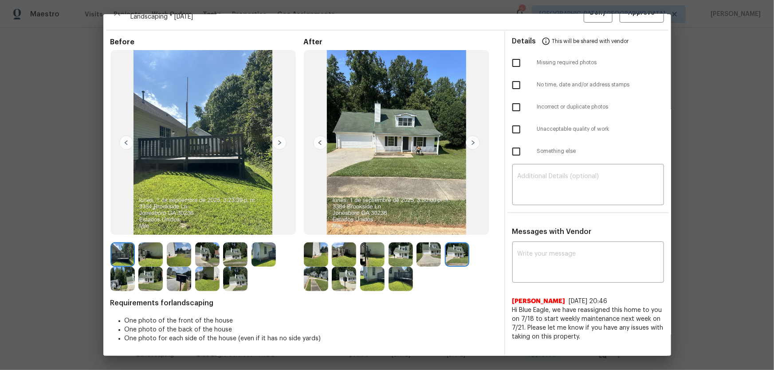
click at [314, 279] on img at bounding box center [316, 279] width 24 height 24
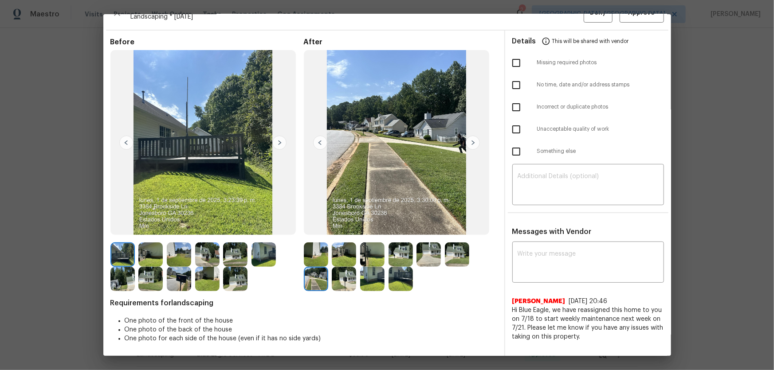
click at [341, 283] on img at bounding box center [344, 279] width 24 height 24
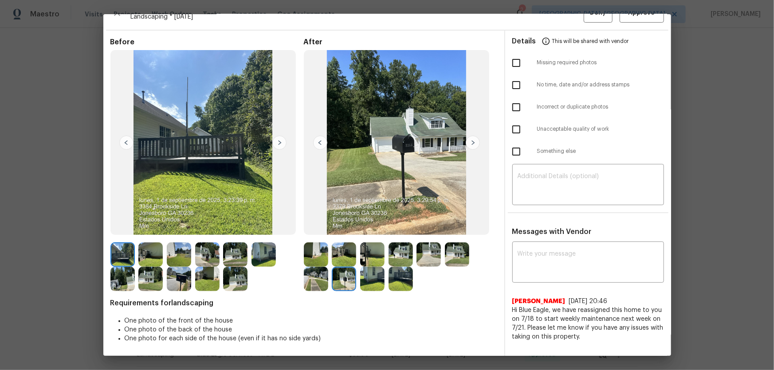
click at [364, 286] on img at bounding box center [372, 279] width 24 height 24
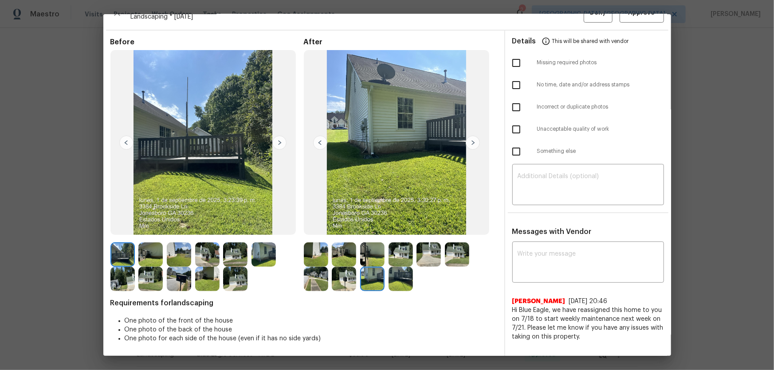
click at [401, 287] on img at bounding box center [400, 279] width 24 height 24
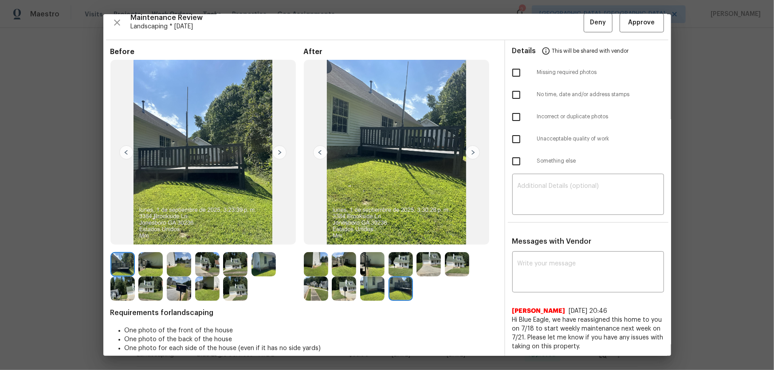
scroll to position [0, 0]
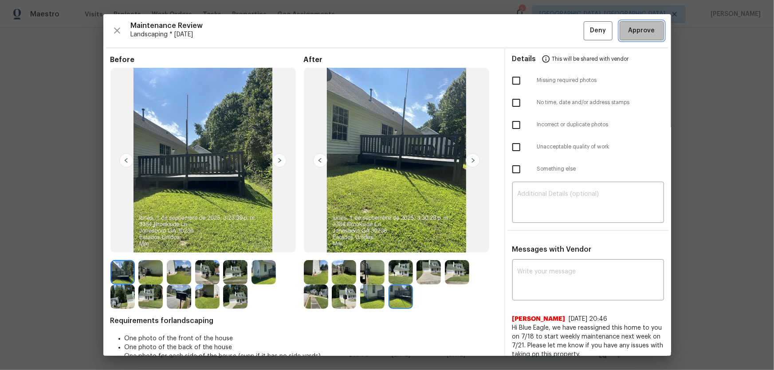
click at [635, 35] on span "Approve" at bounding box center [641, 30] width 27 height 11
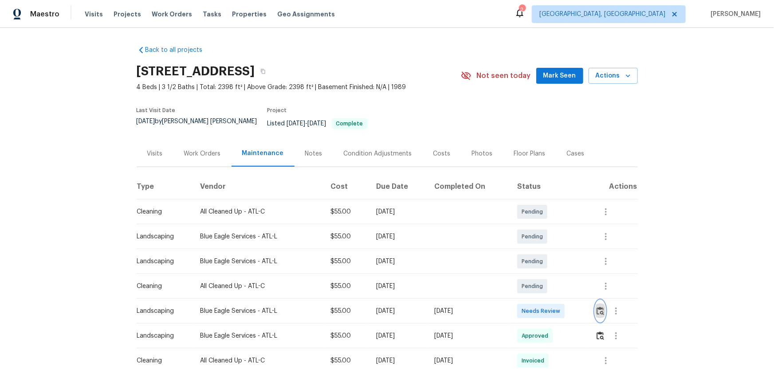
click at [600, 308] on img "button" at bounding box center [600, 311] width 8 height 8
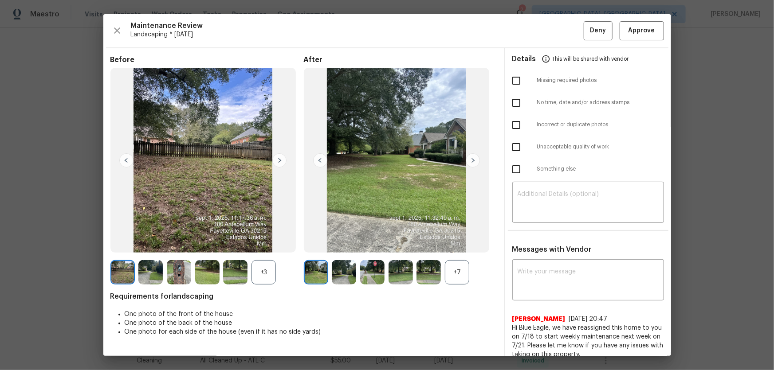
click at [451, 273] on div "+7" at bounding box center [457, 272] width 24 height 24
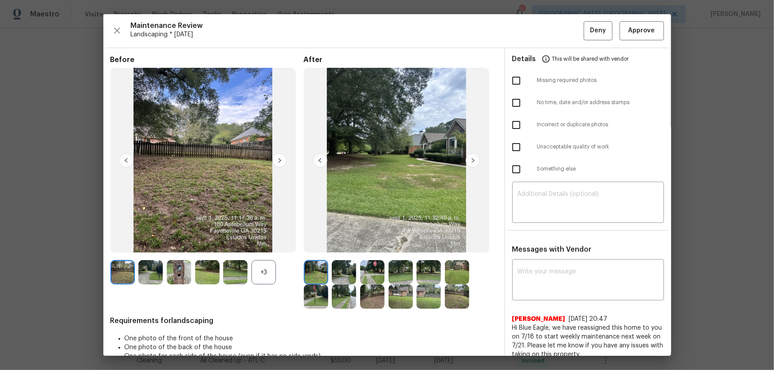
click at [259, 280] on div "+3" at bounding box center [263, 272] width 24 height 24
click at [344, 276] on img at bounding box center [344, 272] width 24 height 24
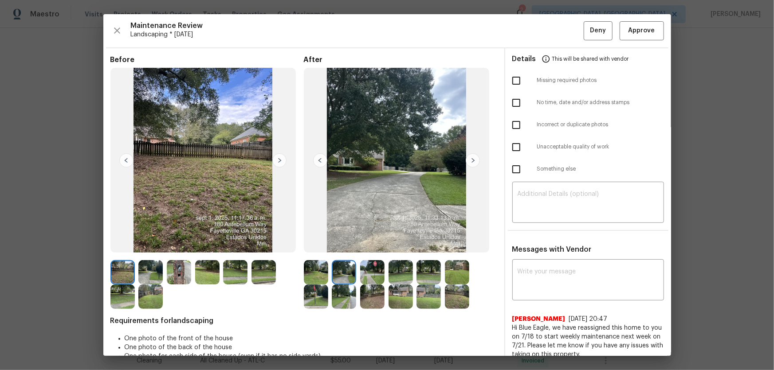
click at [364, 276] on img at bounding box center [372, 272] width 24 height 24
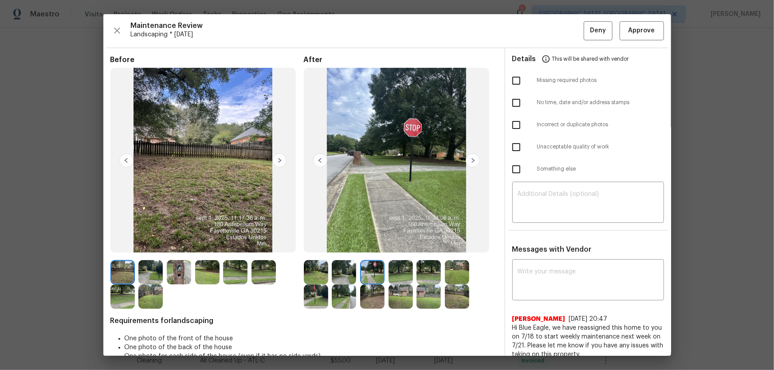
click at [398, 279] on img at bounding box center [400, 272] width 24 height 24
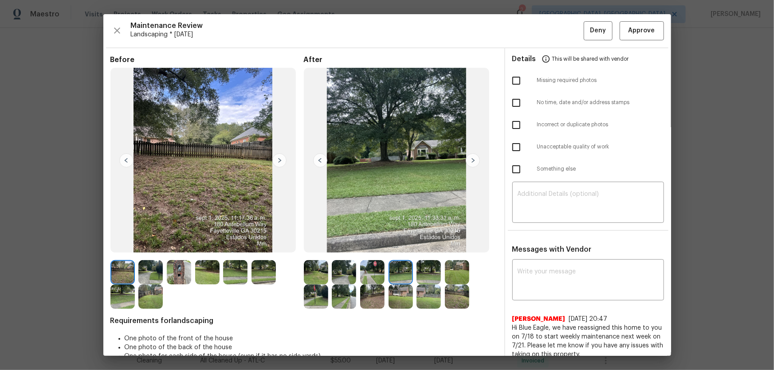
click at [421, 279] on img at bounding box center [428, 272] width 24 height 24
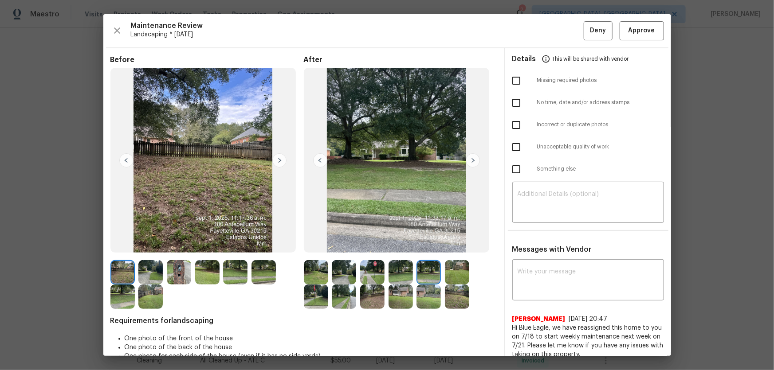
click at [446, 278] on img at bounding box center [457, 272] width 24 height 24
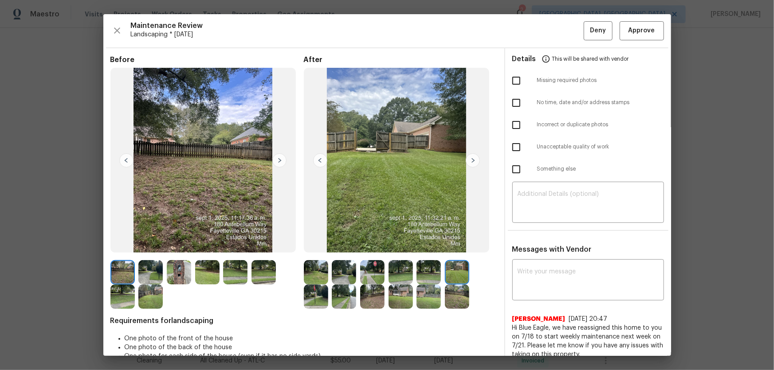
click at [316, 297] on img at bounding box center [316, 297] width 24 height 24
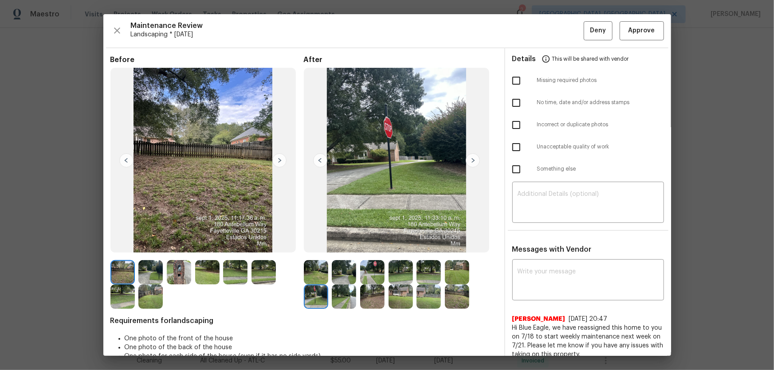
click at [332, 298] on img at bounding box center [344, 297] width 24 height 24
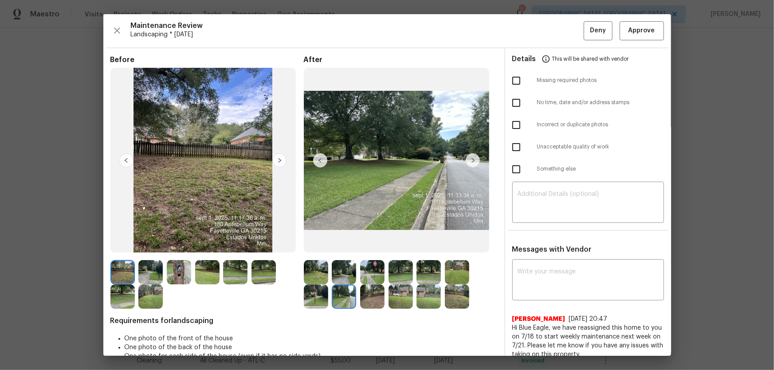
click at [372, 294] on img at bounding box center [372, 297] width 24 height 24
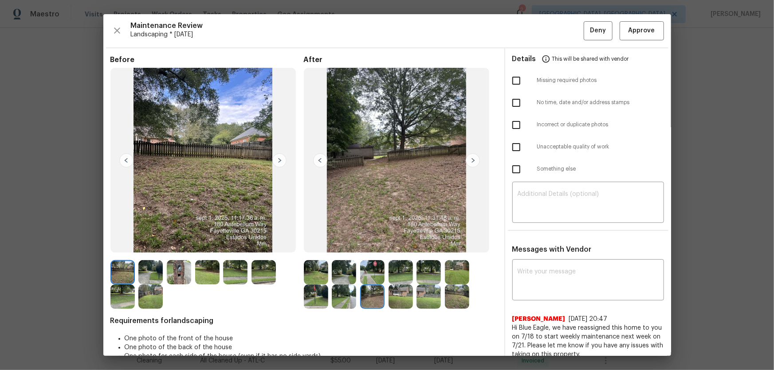
click at [396, 296] on img at bounding box center [400, 297] width 24 height 24
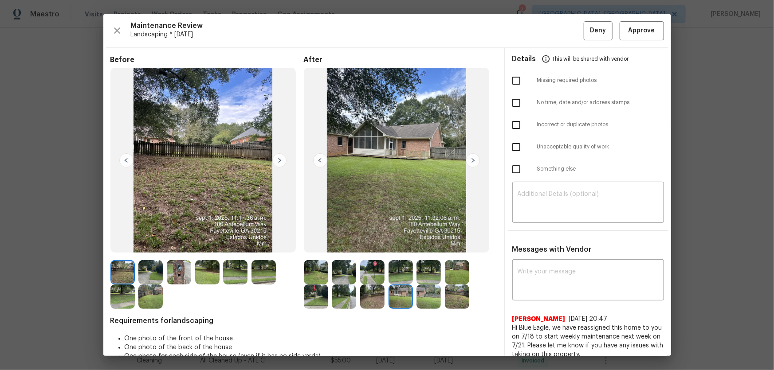
click at [421, 297] on img at bounding box center [428, 297] width 24 height 24
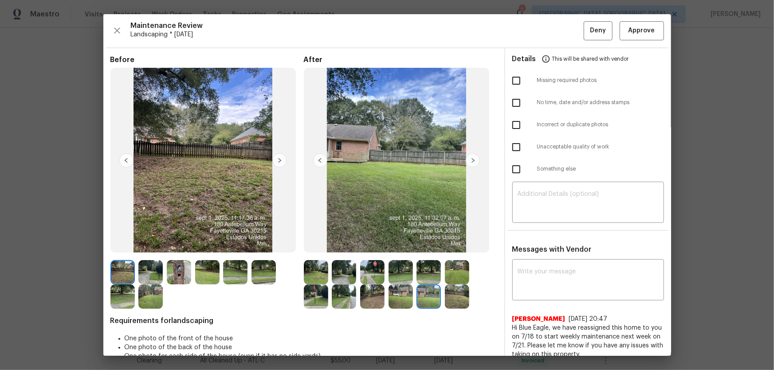
click at [454, 297] on img at bounding box center [457, 297] width 24 height 24
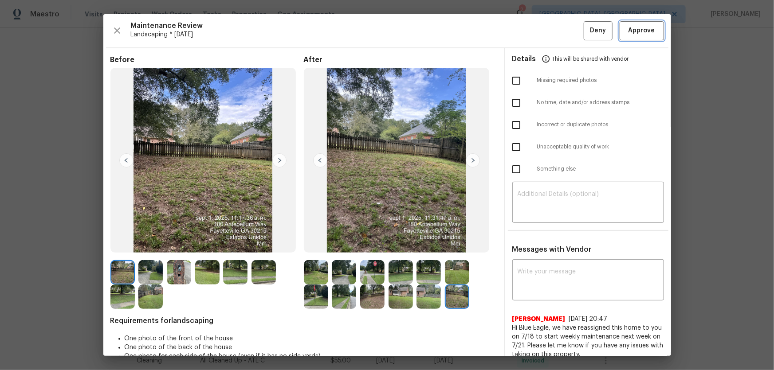
click at [639, 31] on span "Approve" at bounding box center [641, 30] width 27 height 11
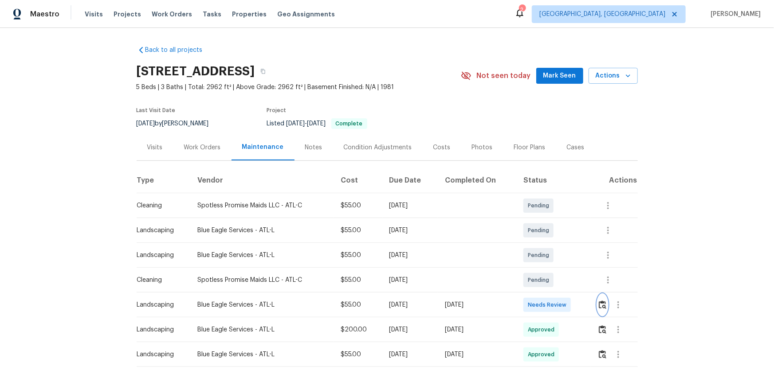
click at [601, 307] on img "button" at bounding box center [603, 305] width 8 height 8
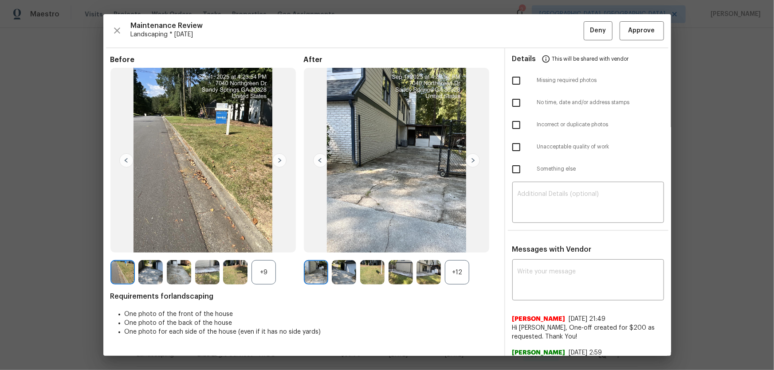
click at [456, 269] on div "+12" at bounding box center [457, 272] width 24 height 24
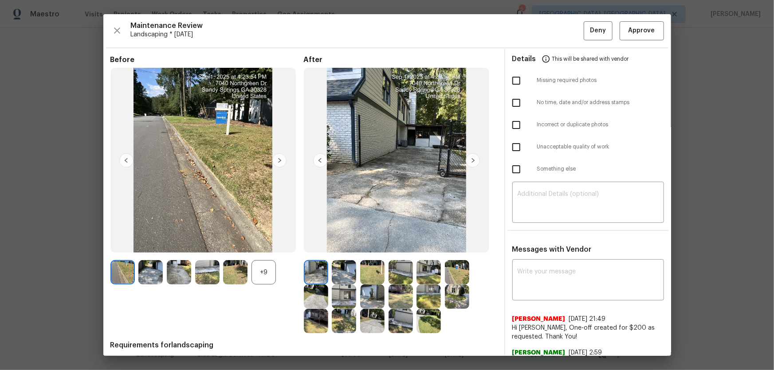
click at [265, 266] on div "+9" at bounding box center [263, 272] width 24 height 24
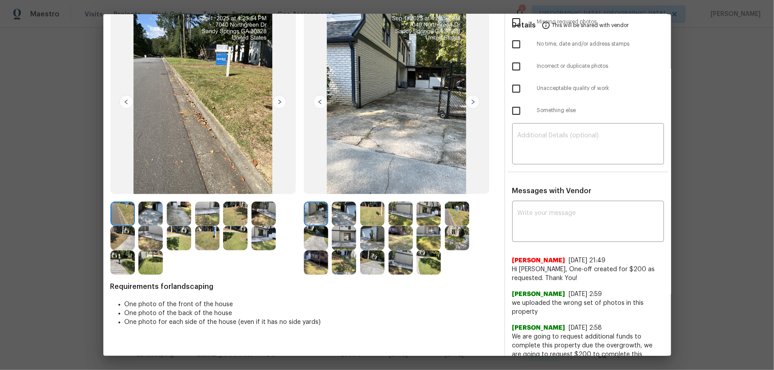
scroll to position [67, 0]
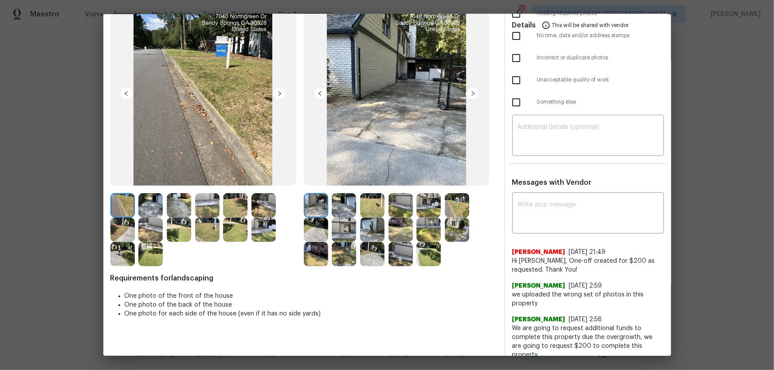
click at [340, 210] on img at bounding box center [344, 205] width 24 height 24
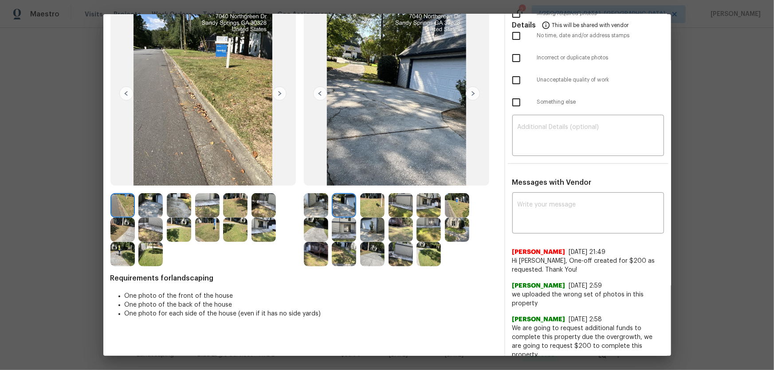
click at [367, 212] on img at bounding box center [372, 205] width 24 height 24
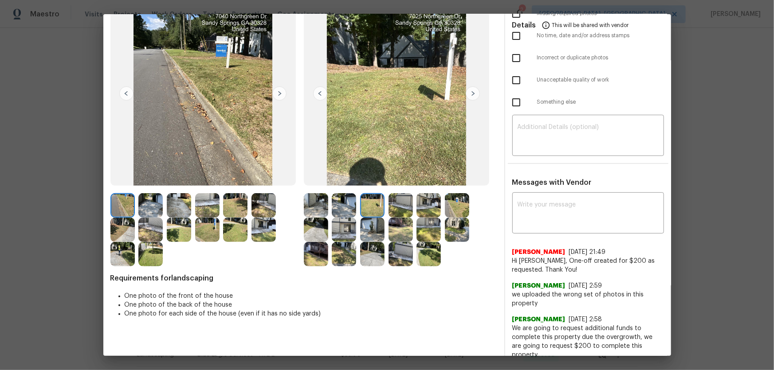
click at [396, 209] on img at bounding box center [400, 205] width 24 height 24
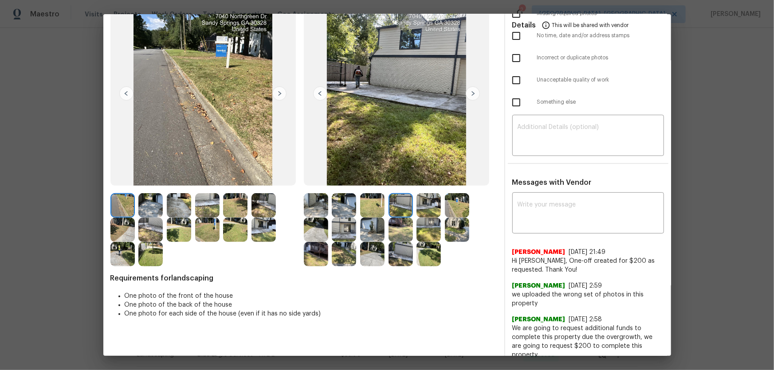
click at [423, 209] on img at bounding box center [428, 205] width 24 height 24
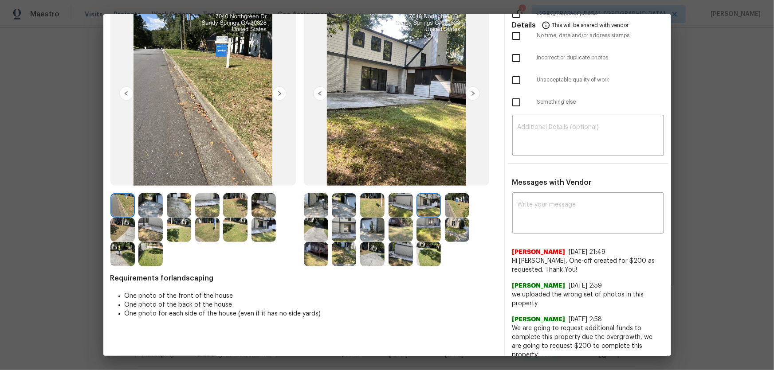
click at [452, 209] on img at bounding box center [457, 205] width 24 height 24
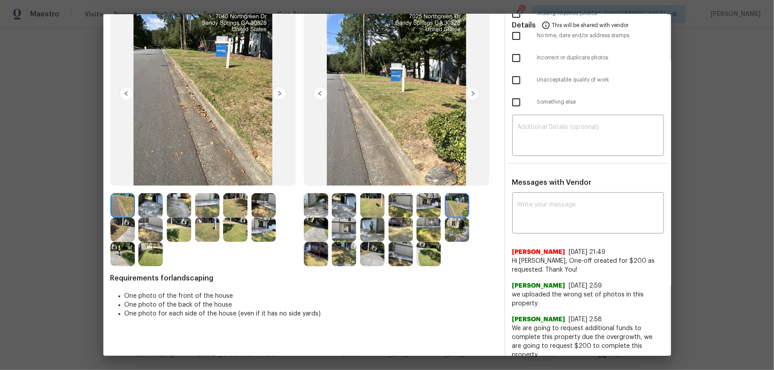
click at [306, 231] on img at bounding box center [316, 230] width 24 height 24
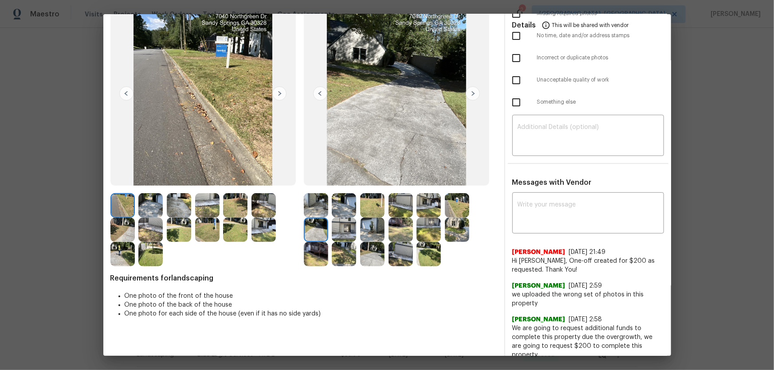
click at [334, 228] on img at bounding box center [344, 230] width 24 height 24
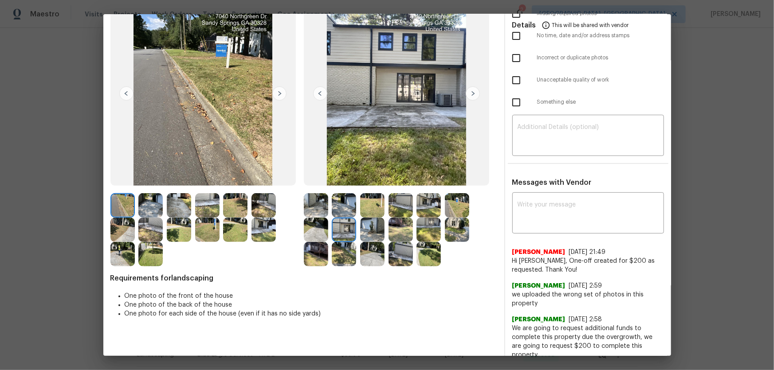
click at [367, 230] on img at bounding box center [372, 230] width 24 height 24
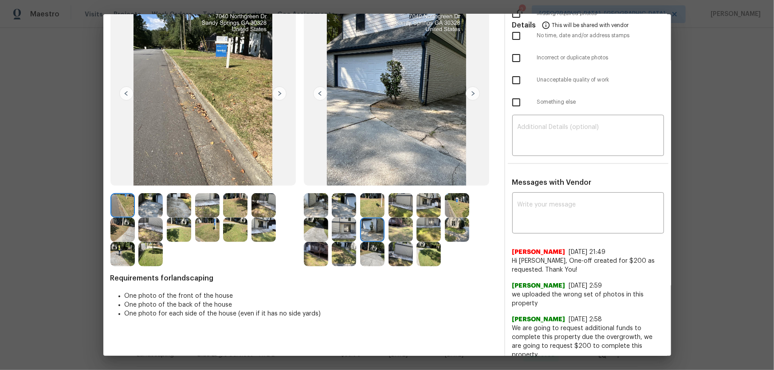
click at [396, 231] on img at bounding box center [400, 230] width 24 height 24
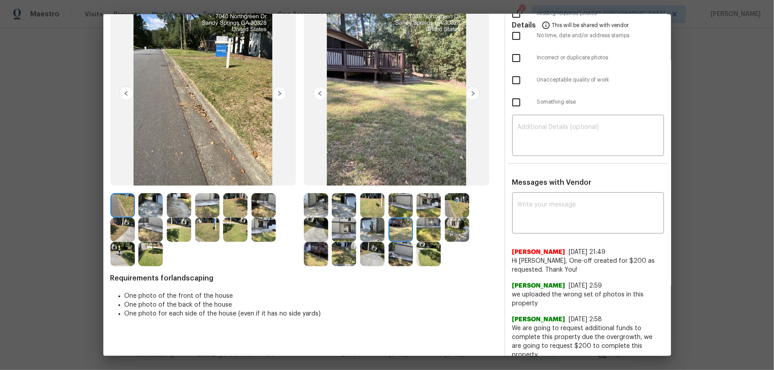
click at [422, 232] on img at bounding box center [428, 230] width 24 height 24
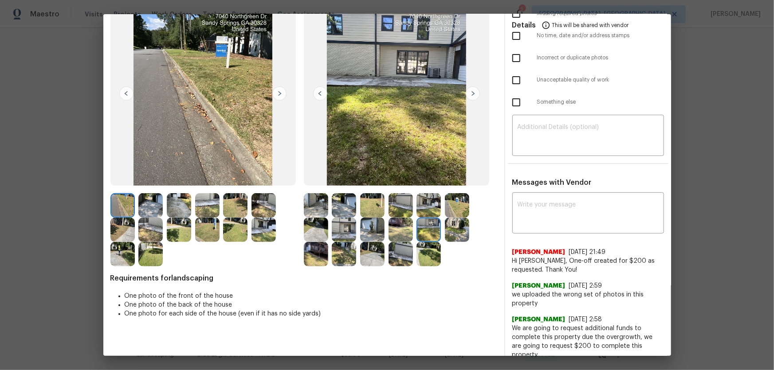
click at [448, 233] on img at bounding box center [457, 230] width 24 height 24
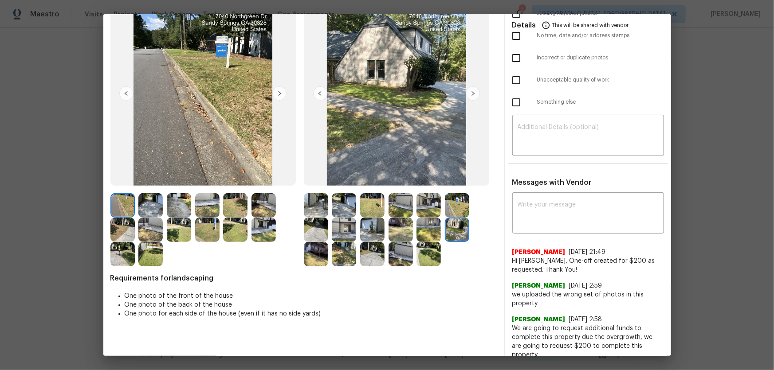
click at [318, 251] on img at bounding box center [316, 254] width 24 height 24
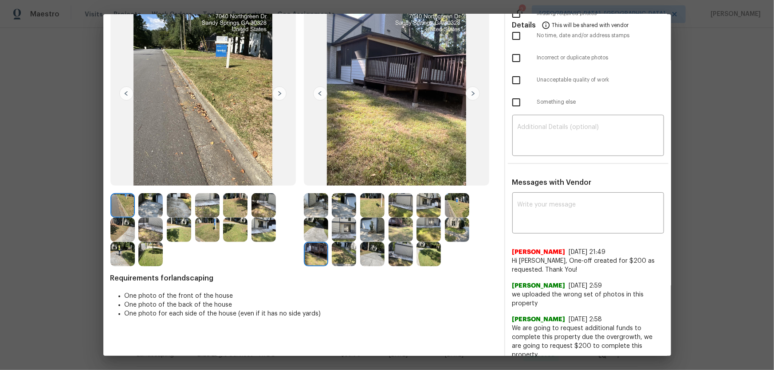
click at [341, 255] on img at bounding box center [344, 254] width 24 height 24
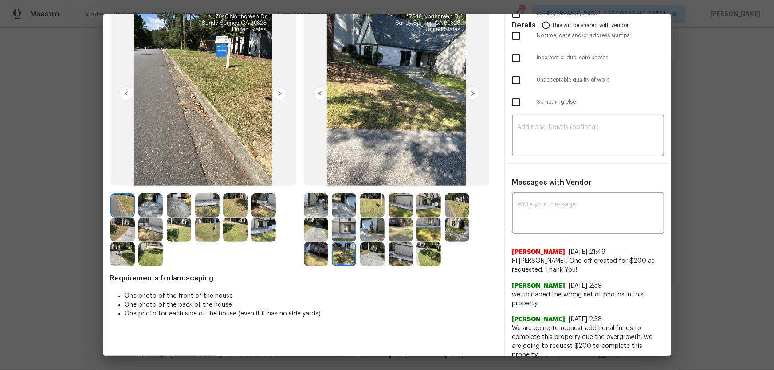
click at [368, 259] on img at bounding box center [372, 254] width 24 height 24
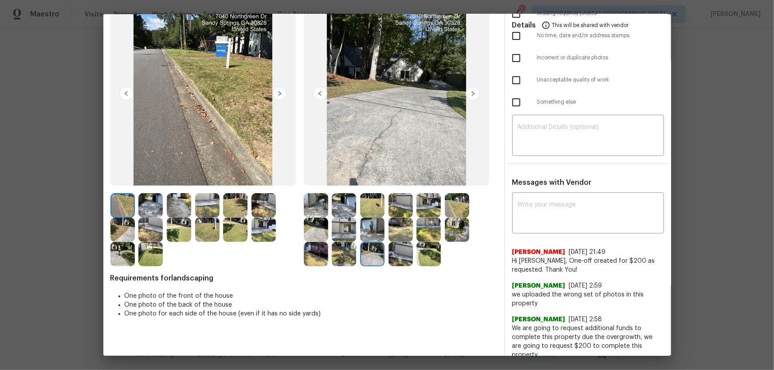
click at [396, 258] on img at bounding box center [400, 254] width 24 height 24
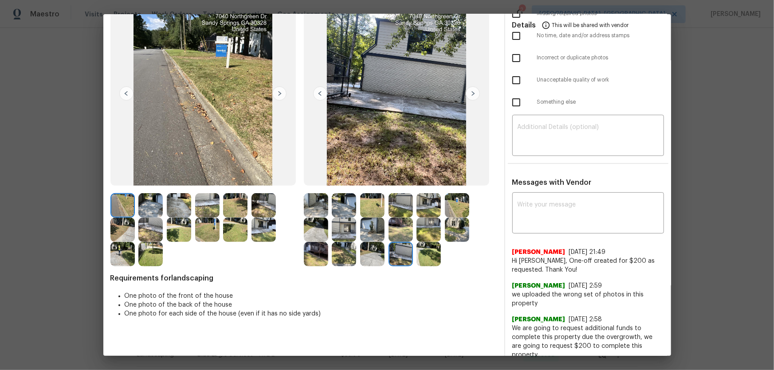
click at [426, 258] on img at bounding box center [428, 254] width 24 height 24
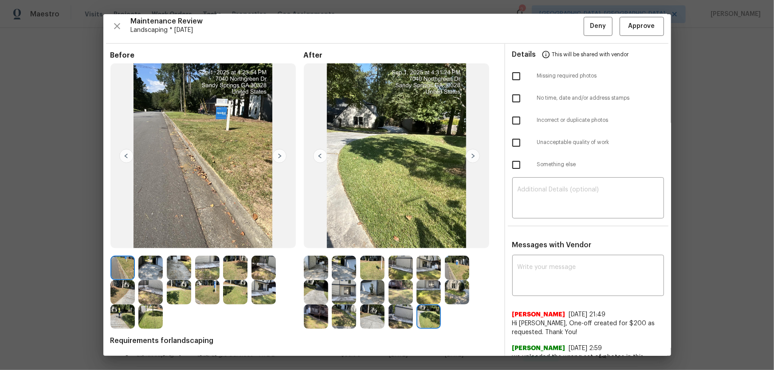
scroll to position [0, 0]
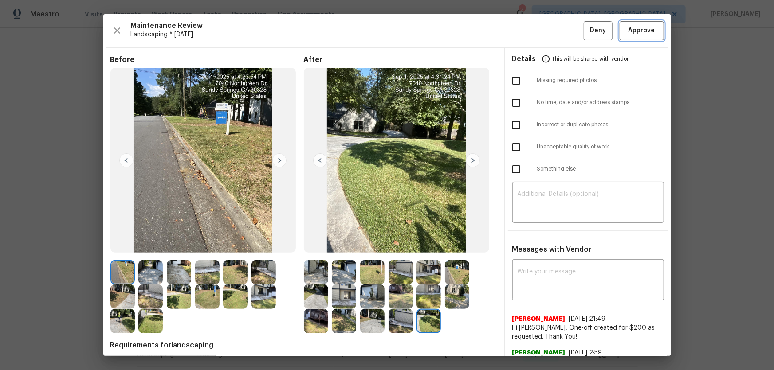
click at [630, 31] on span "Approve" at bounding box center [641, 30] width 27 height 11
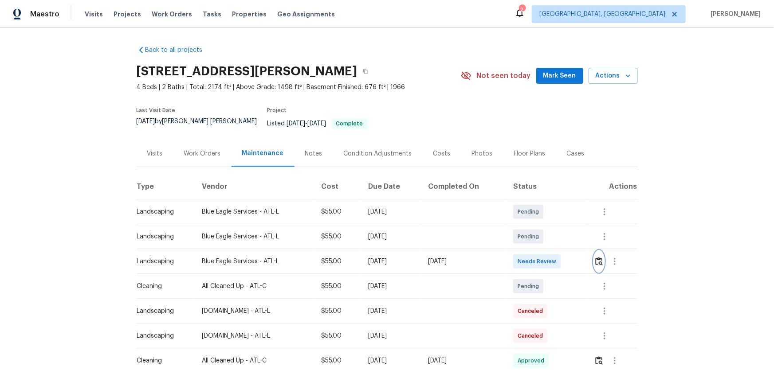
click at [596, 257] on img "button" at bounding box center [599, 261] width 8 height 8
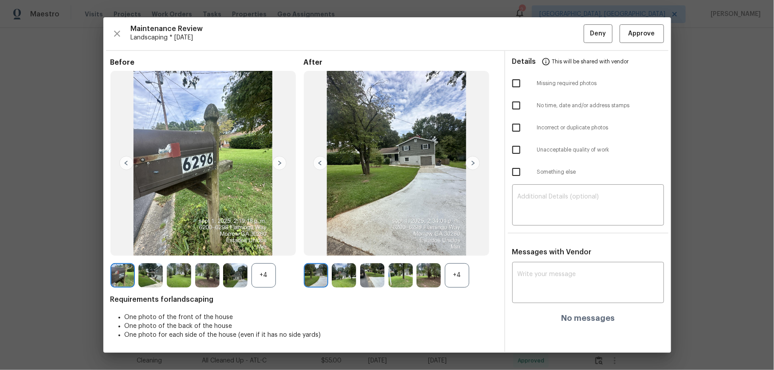
click at [463, 281] on div "+4" at bounding box center [457, 275] width 24 height 24
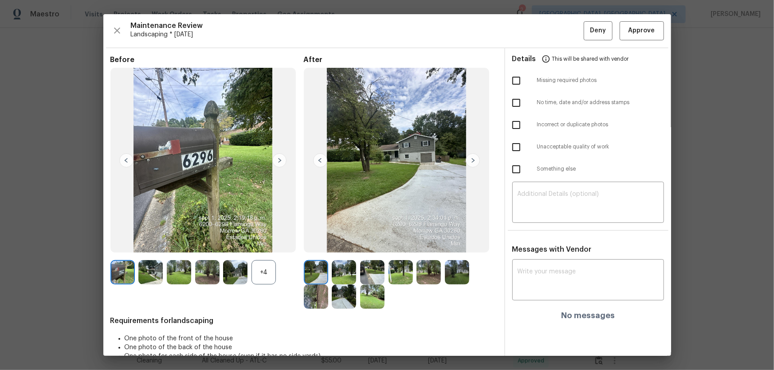
click at [266, 283] on div "+4" at bounding box center [263, 272] width 24 height 24
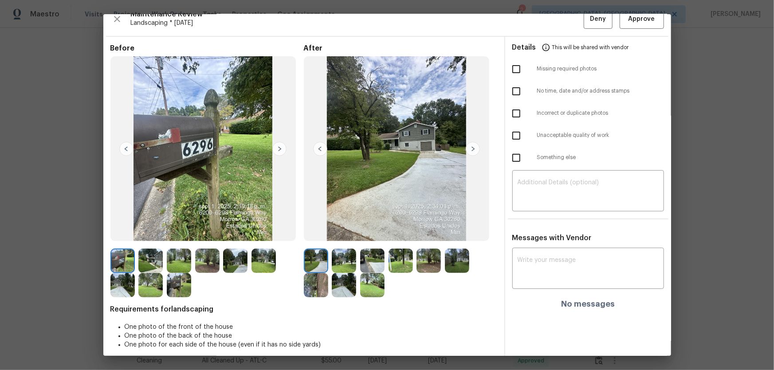
scroll to position [18, 0]
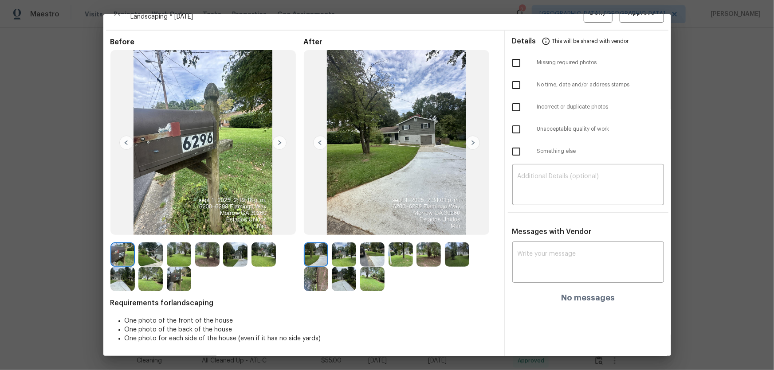
click at [339, 248] on img at bounding box center [344, 255] width 24 height 24
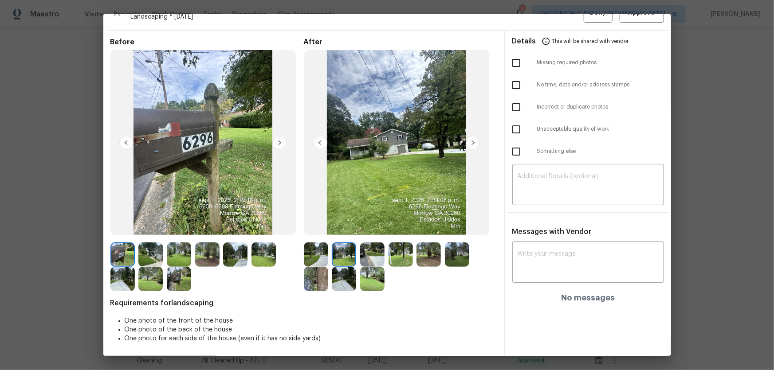
click at [372, 261] on img at bounding box center [372, 255] width 24 height 24
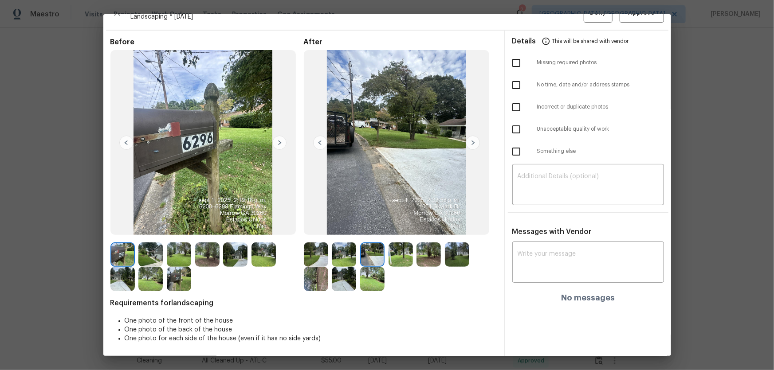
click at [400, 261] on img at bounding box center [400, 255] width 24 height 24
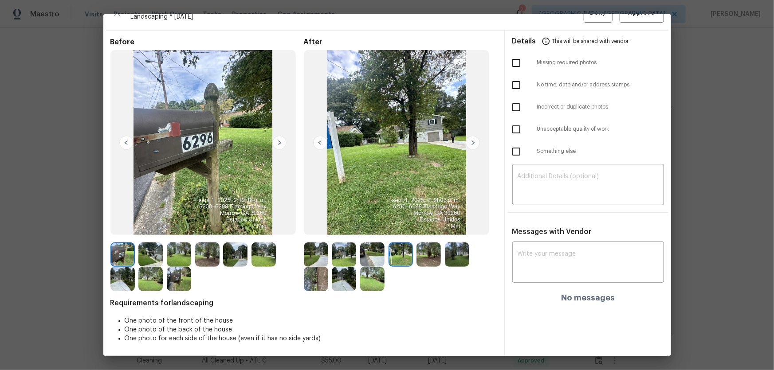
click at [427, 262] on img at bounding box center [428, 255] width 24 height 24
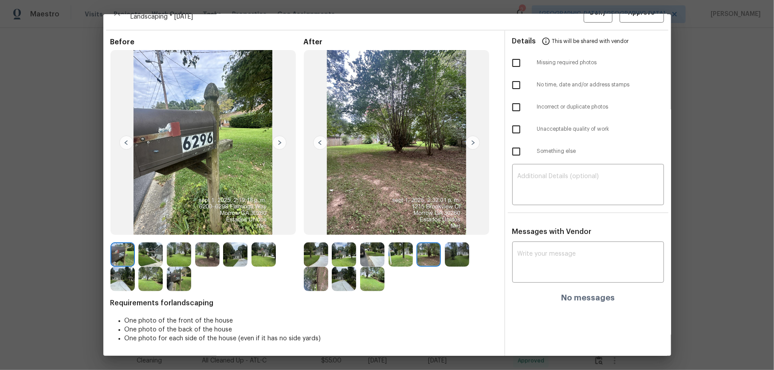
click at [441, 261] on div at bounding box center [430, 255] width 28 height 24
click at [446, 260] on img at bounding box center [457, 255] width 24 height 24
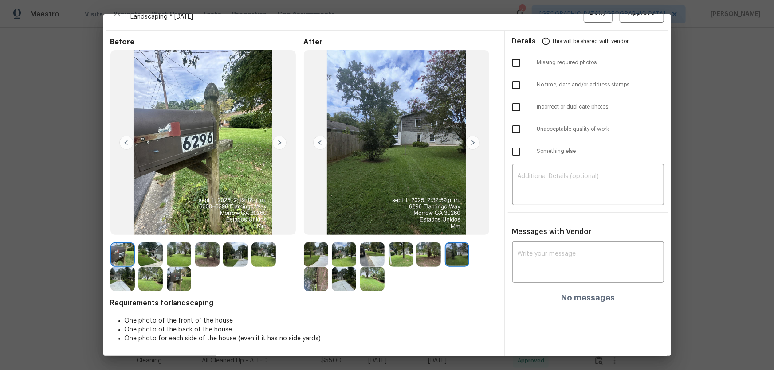
click at [314, 279] on img at bounding box center [316, 279] width 24 height 24
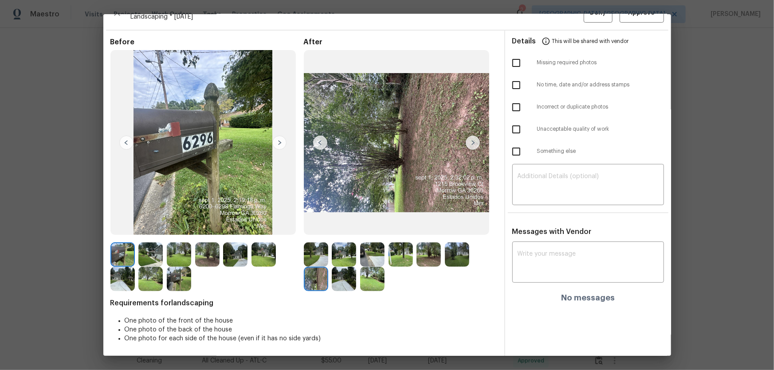
click at [342, 278] on img at bounding box center [344, 279] width 24 height 24
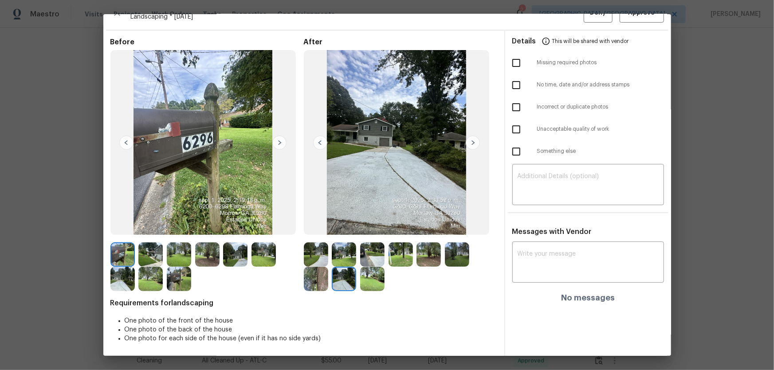
click at [373, 279] on img at bounding box center [372, 279] width 24 height 24
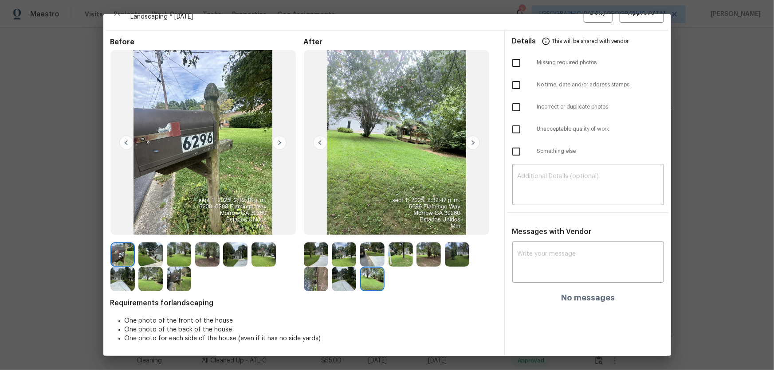
scroll to position [0, 0]
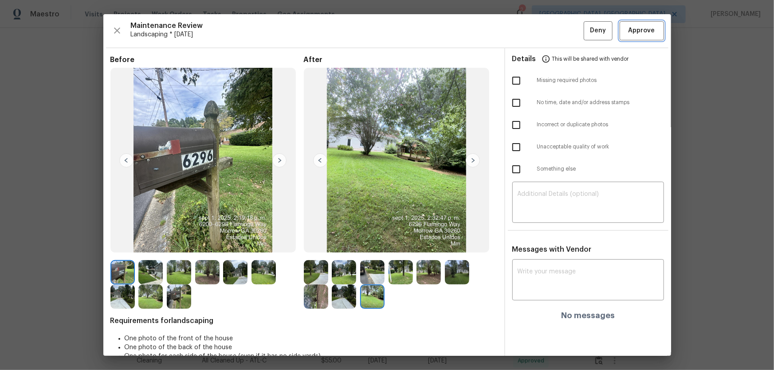
click at [635, 31] on span "Approve" at bounding box center [641, 30] width 27 height 11
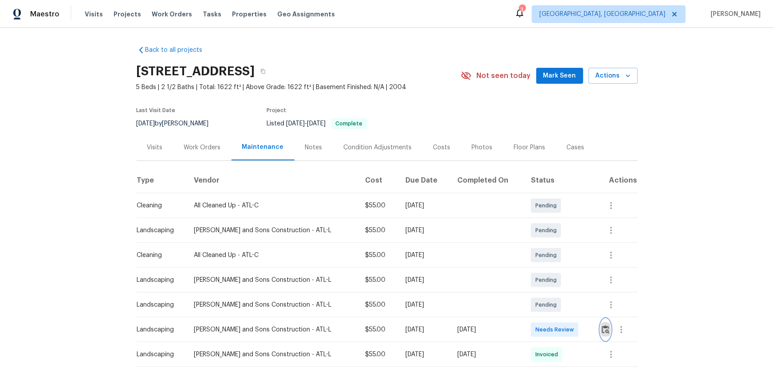
click at [601, 335] on button "button" at bounding box center [605, 329] width 10 height 21
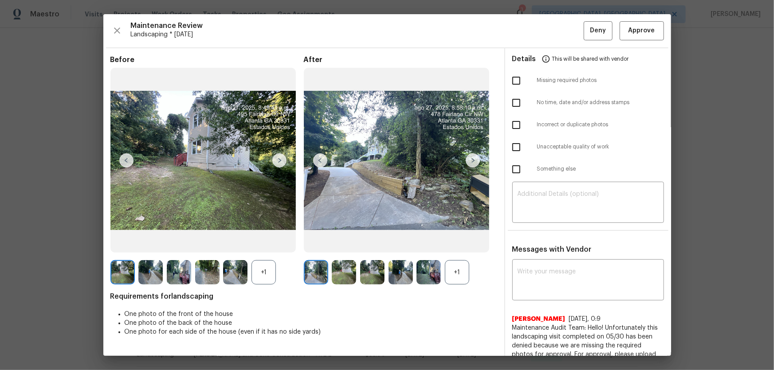
click at [448, 281] on div "+1" at bounding box center [457, 272] width 24 height 24
click at [272, 274] on div "+1" at bounding box center [263, 272] width 24 height 24
click at [344, 272] on img at bounding box center [344, 272] width 24 height 24
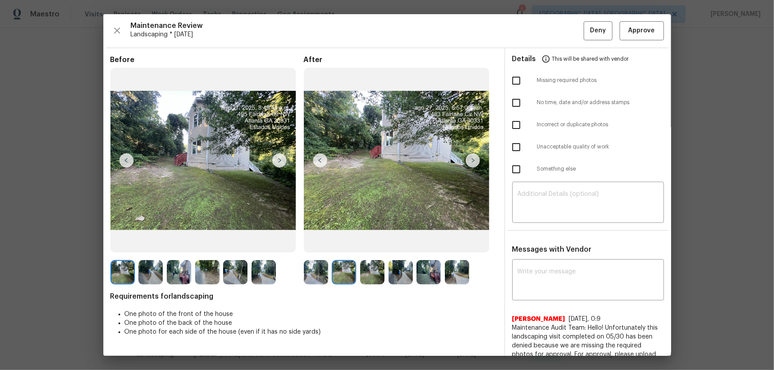
click at [372, 277] on img at bounding box center [372, 272] width 24 height 24
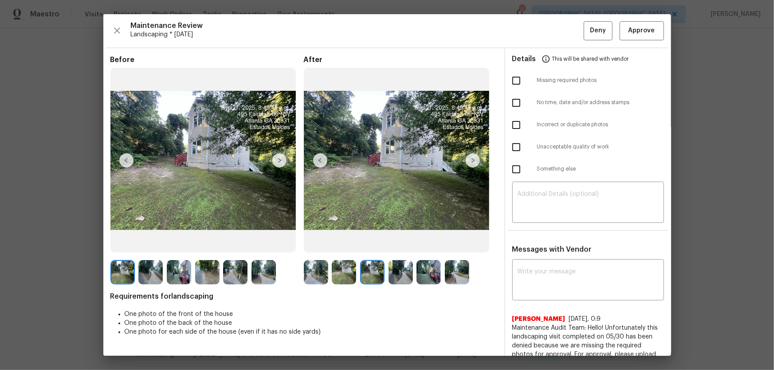
click at [393, 278] on img at bounding box center [400, 272] width 24 height 24
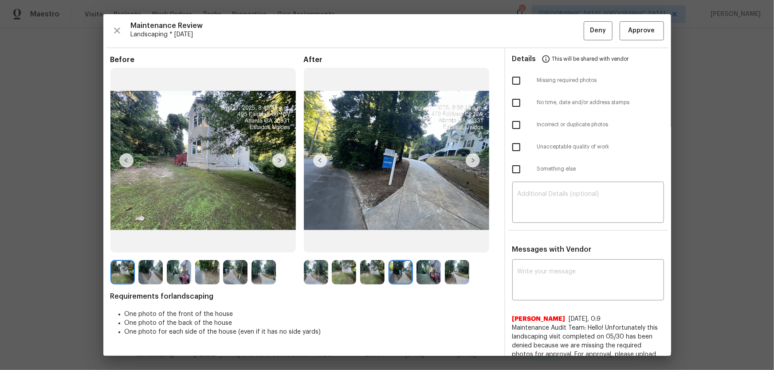
click at [425, 276] on img at bounding box center [428, 272] width 24 height 24
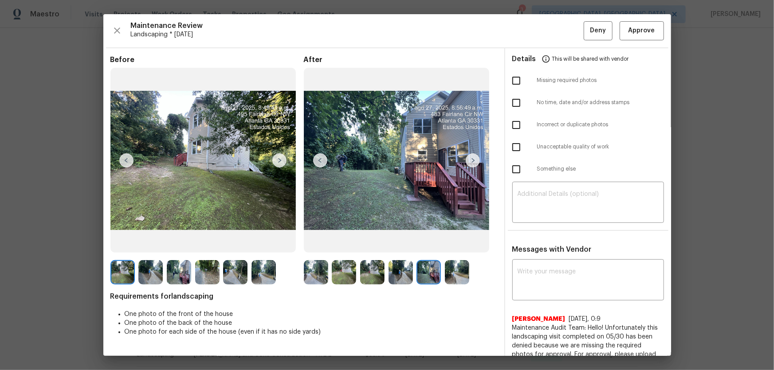
click at [455, 273] on img at bounding box center [457, 272] width 24 height 24
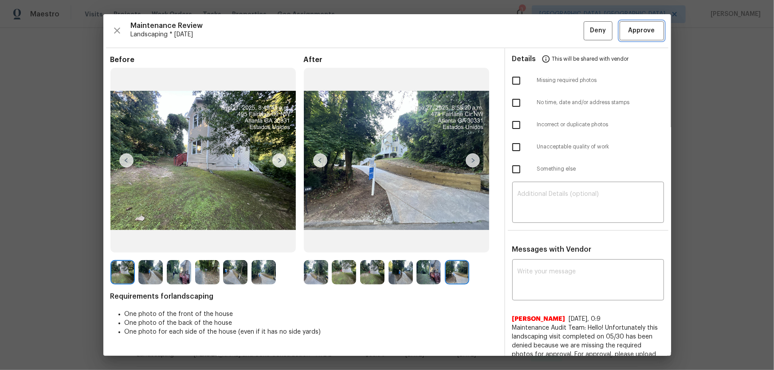
click at [652, 31] on button "Approve" at bounding box center [641, 30] width 44 height 19
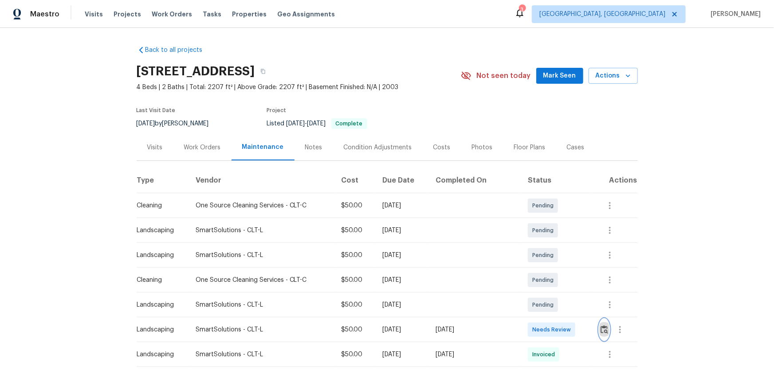
click at [600, 325] on img "button" at bounding box center [604, 329] width 8 height 8
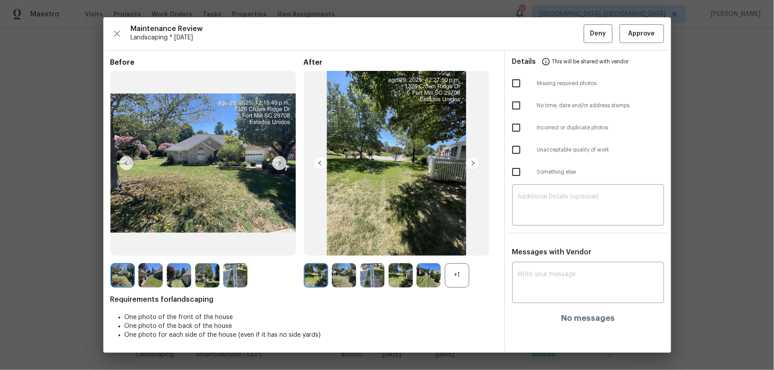
click at [458, 286] on div "+1" at bounding box center [457, 275] width 24 height 24
click at [342, 276] on img at bounding box center [344, 275] width 24 height 24
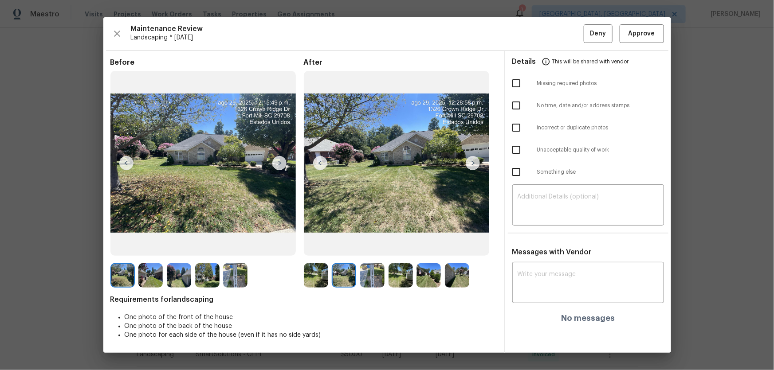
drag, startPoint x: 372, startPoint y: 276, endPoint x: 383, endPoint y: 278, distance: 10.5
click at [372, 276] on img at bounding box center [372, 275] width 24 height 24
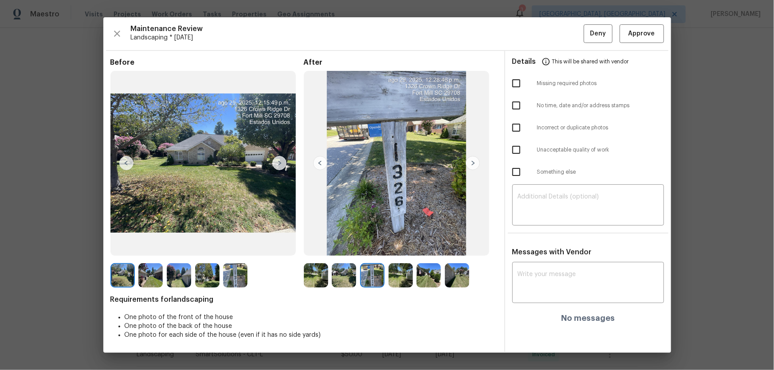
click at [403, 272] on img at bounding box center [400, 275] width 24 height 24
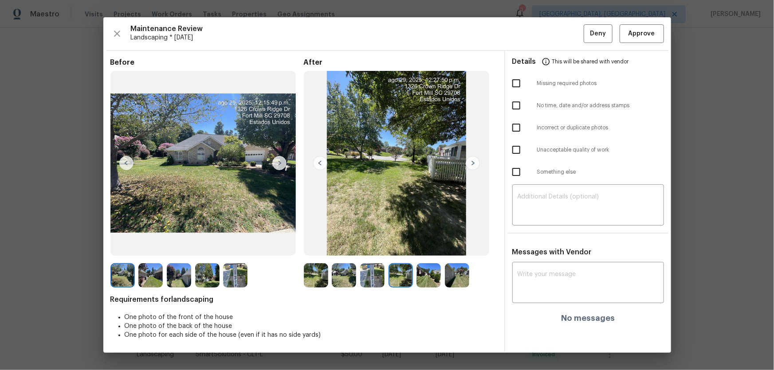
click at [417, 275] on img at bounding box center [428, 275] width 24 height 24
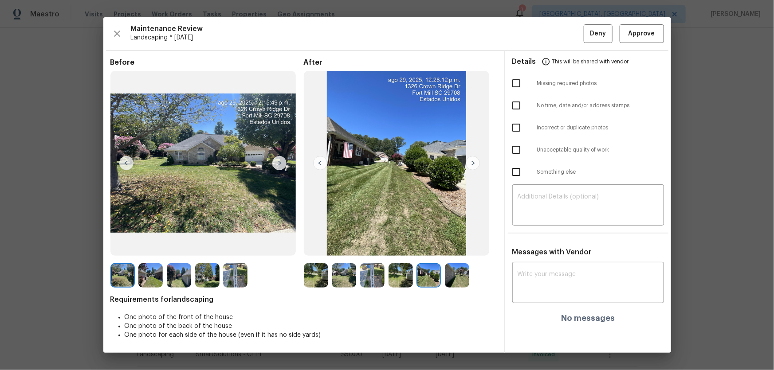
click at [454, 276] on img at bounding box center [457, 275] width 24 height 24
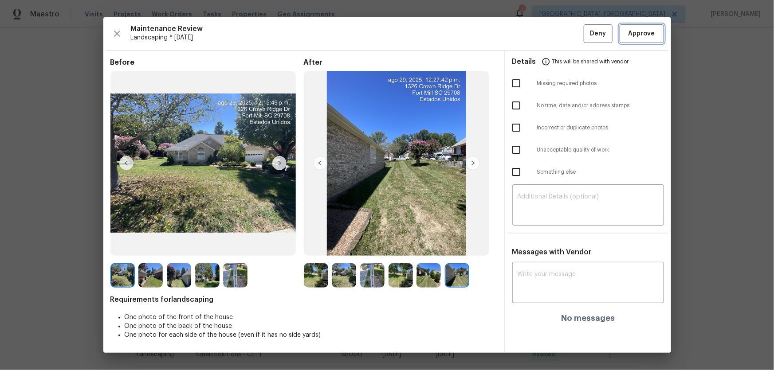
click at [634, 38] on span "Approve" at bounding box center [641, 33] width 27 height 11
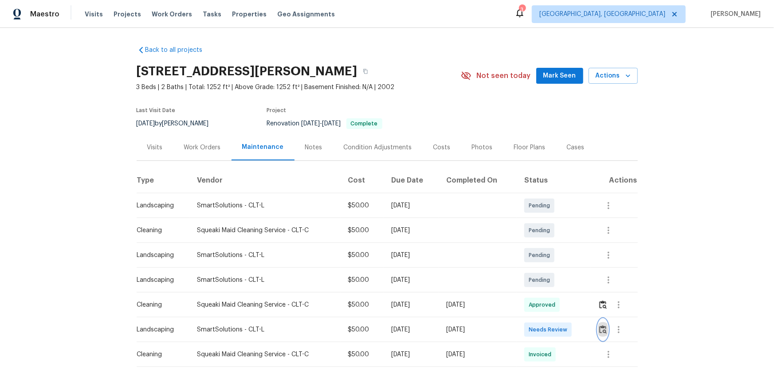
click at [600, 331] on img "button" at bounding box center [603, 329] width 8 height 8
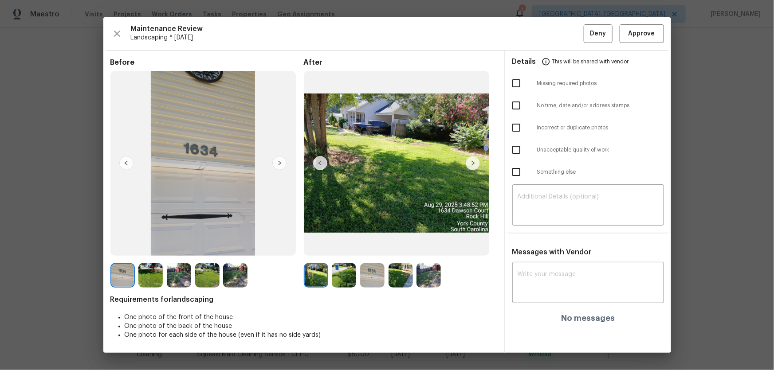
click at [342, 285] on img at bounding box center [344, 275] width 24 height 24
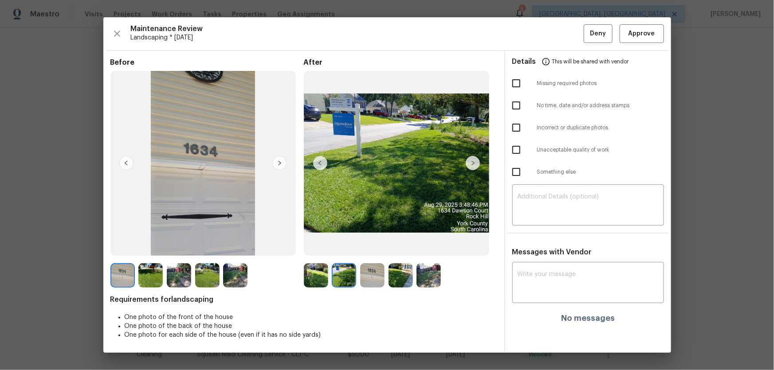
click at [378, 285] on img at bounding box center [372, 275] width 24 height 24
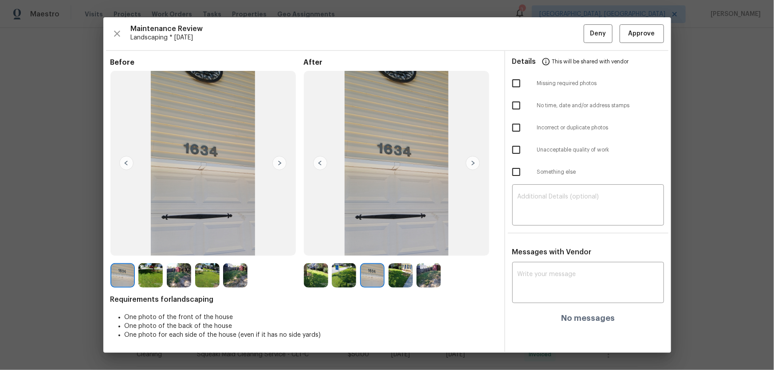
click at [395, 284] on img at bounding box center [400, 275] width 24 height 24
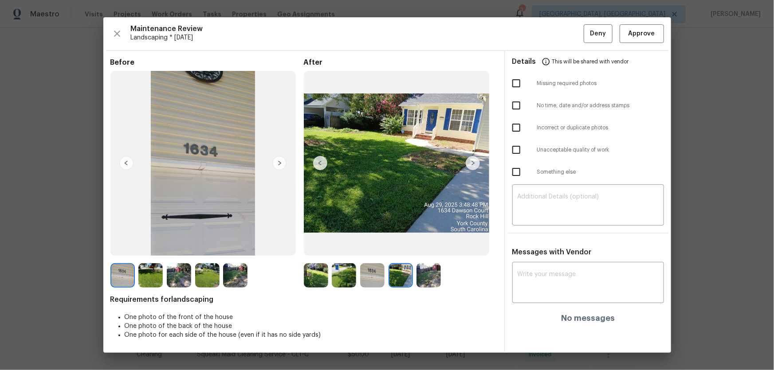
click at [430, 283] on img at bounding box center [428, 275] width 24 height 24
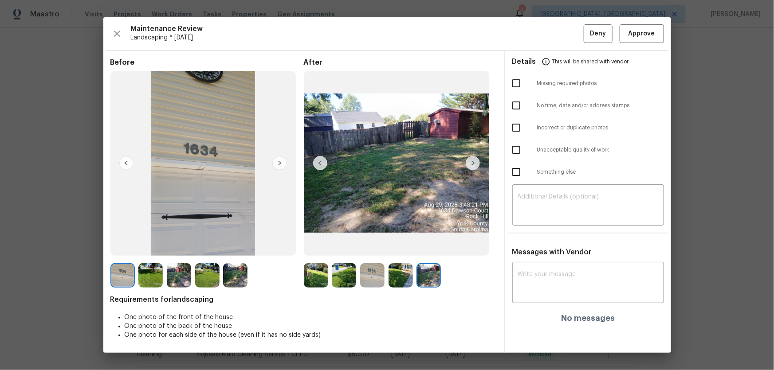
click at [351, 281] on img at bounding box center [344, 275] width 24 height 24
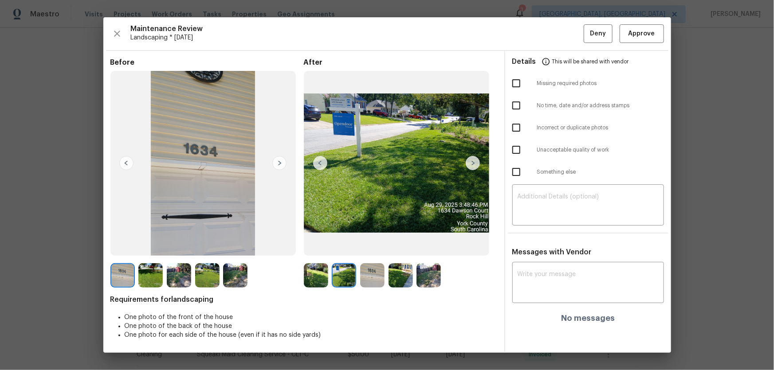
click at [368, 281] on img at bounding box center [372, 275] width 24 height 24
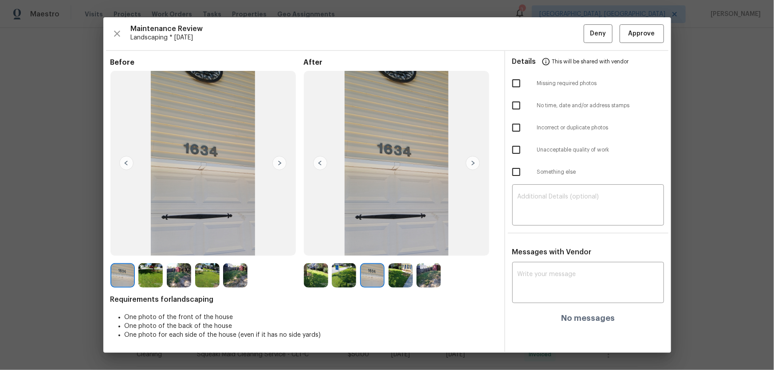
click at [395, 283] on img at bounding box center [400, 275] width 24 height 24
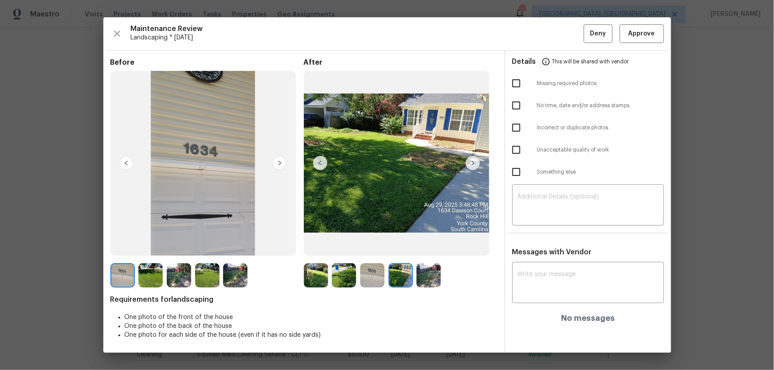
click at [427, 281] on img at bounding box center [428, 275] width 24 height 24
